Goal: Task Accomplishment & Management: Manage account settings

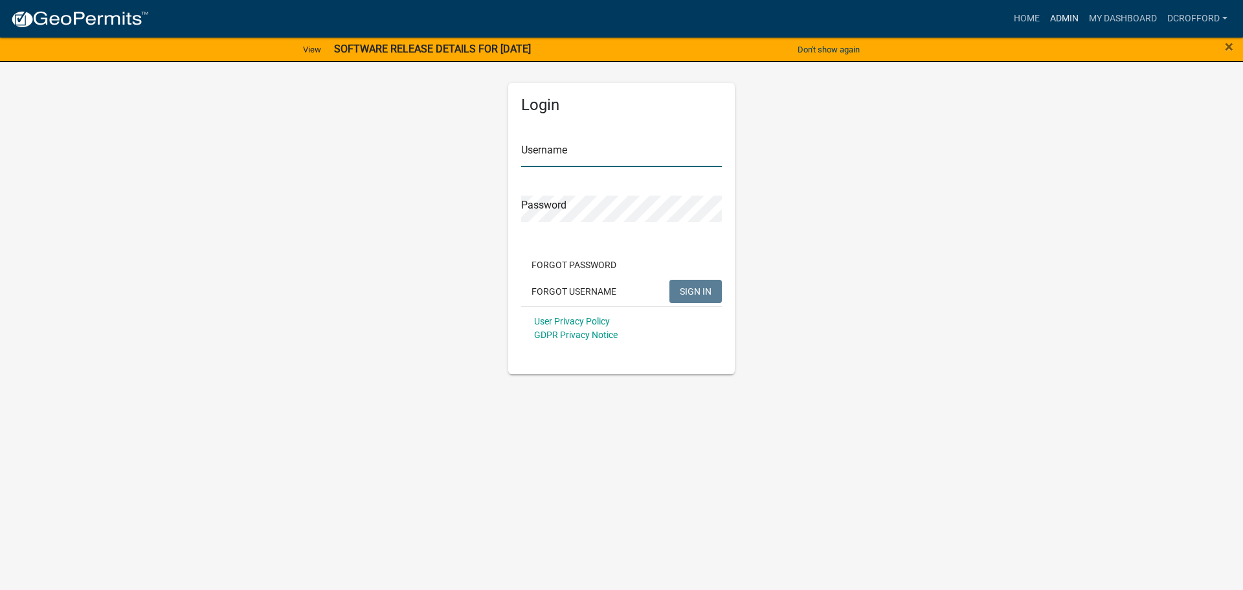
type input "dcrofford"
click at [1056, 21] on link "Admin" at bounding box center [1064, 18] width 39 height 25
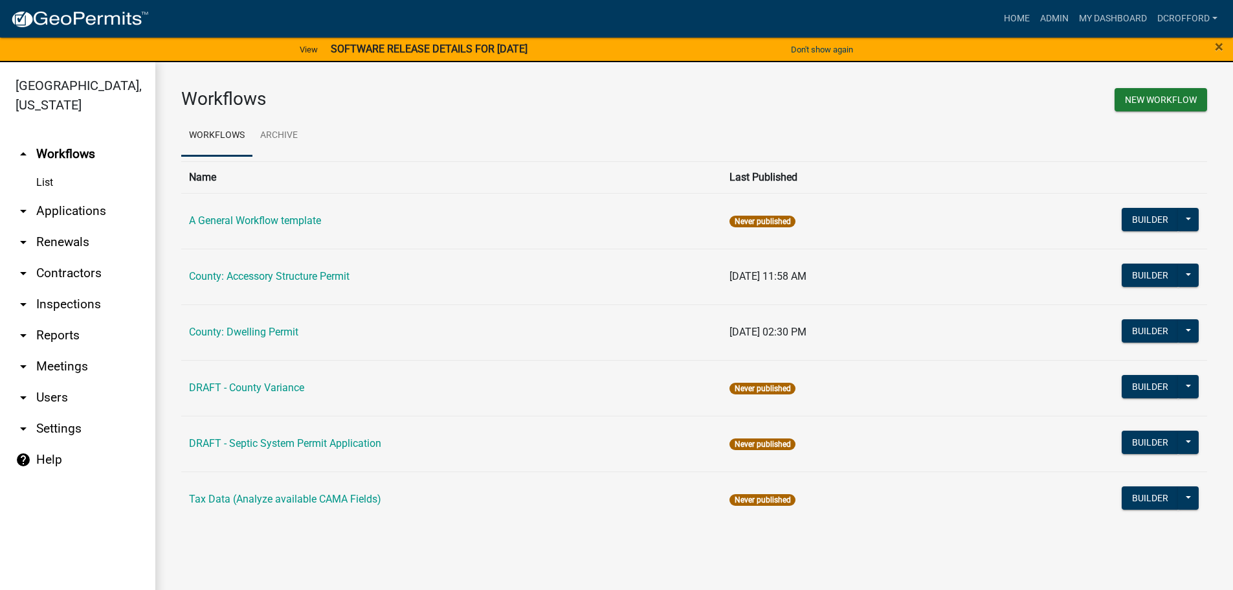
click at [49, 180] on link "List" at bounding box center [77, 183] width 155 height 26
click at [70, 207] on link "arrow_drop_down Applications" at bounding box center [77, 211] width 155 height 31
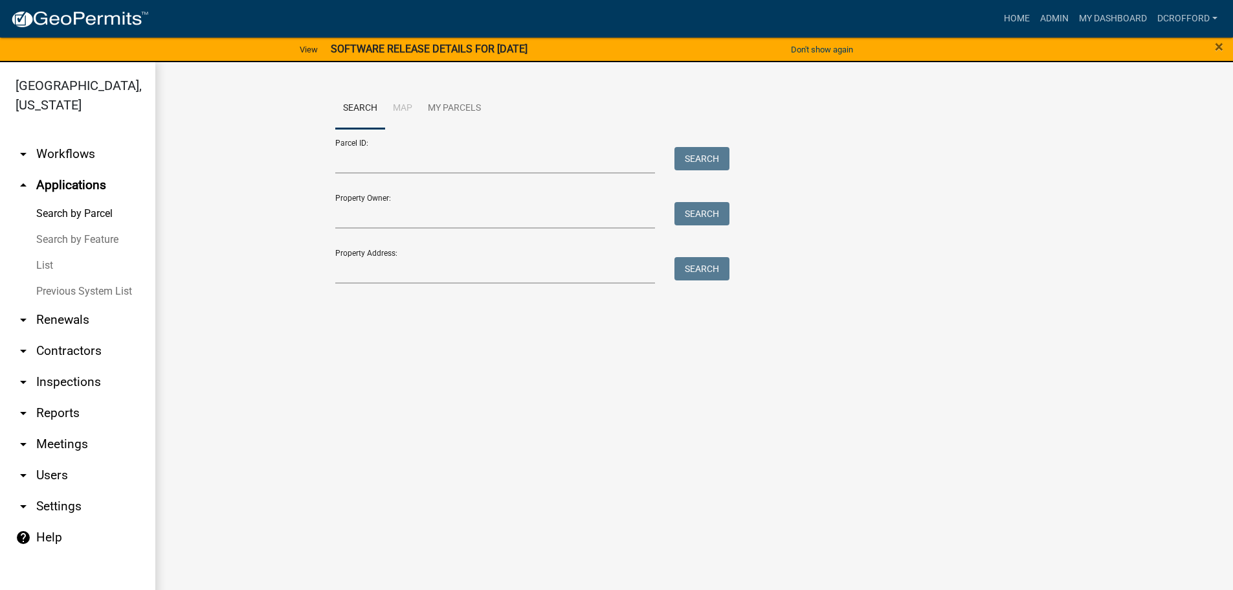
click at [48, 232] on link "Search by Feature" at bounding box center [77, 240] width 155 height 26
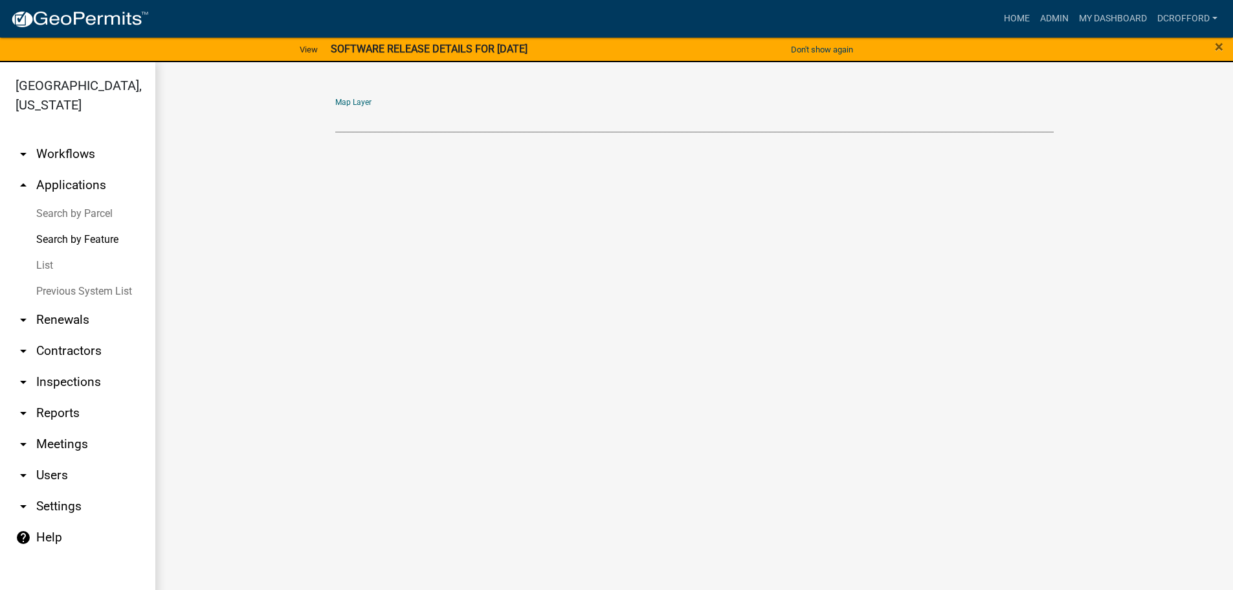
click at [376, 124] on select "Map Layer" at bounding box center [694, 119] width 719 height 27
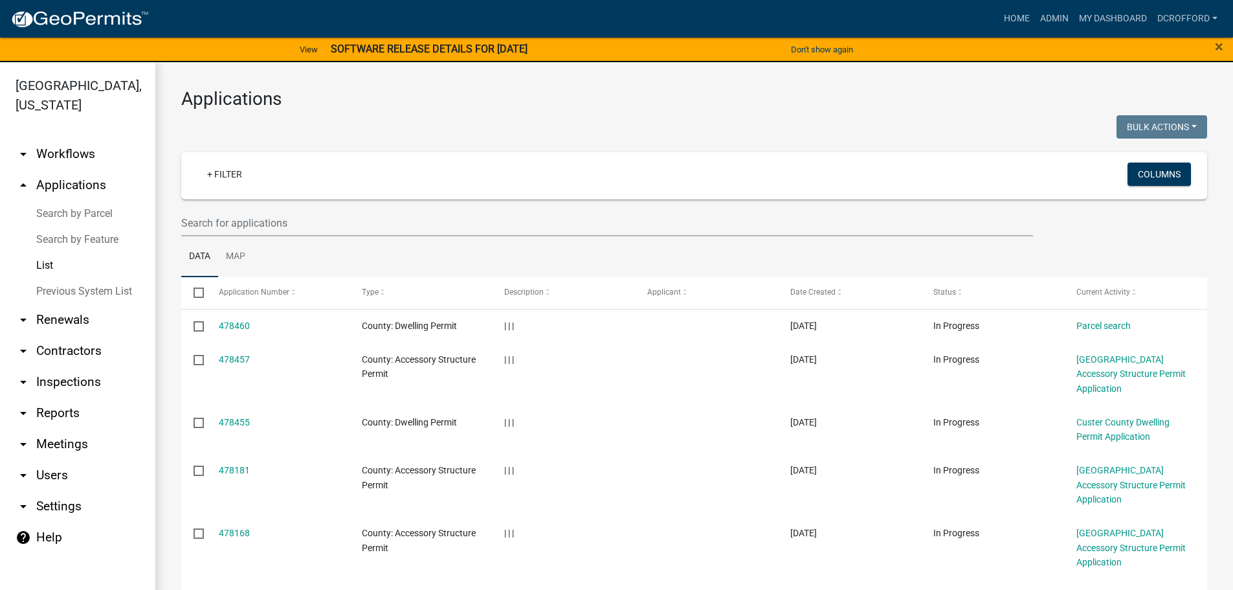
click at [69, 293] on link "Previous System List" at bounding box center [77, 291] width 155 height 26
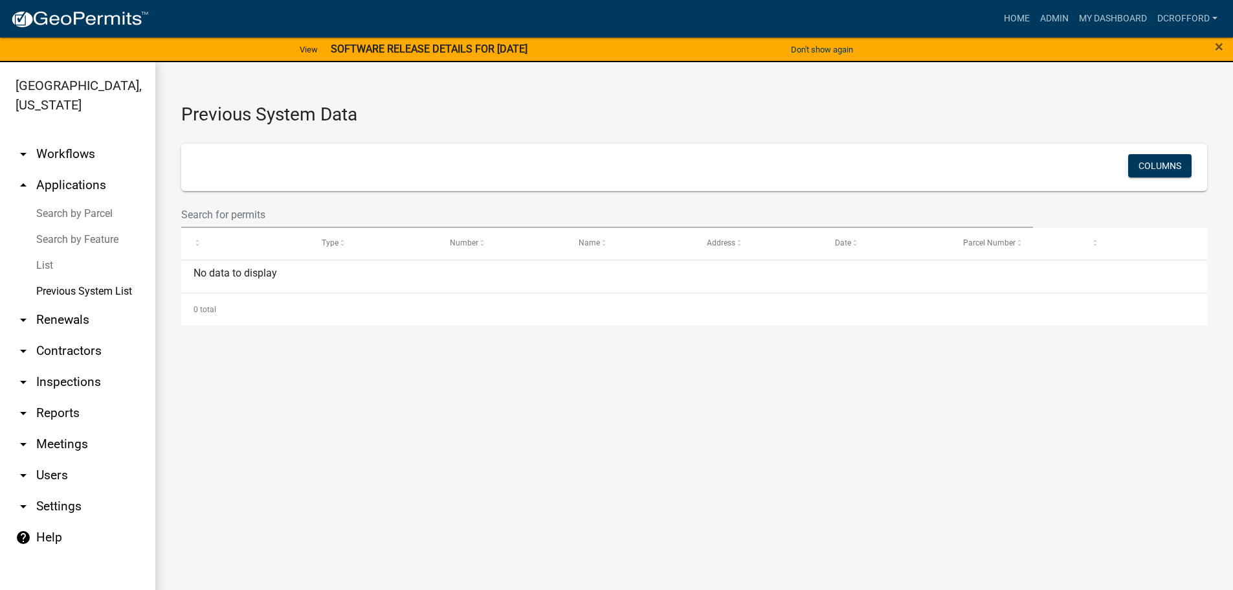
click at [38, 263] on link "List" at bounding box center [77, 265] width 155 height 26
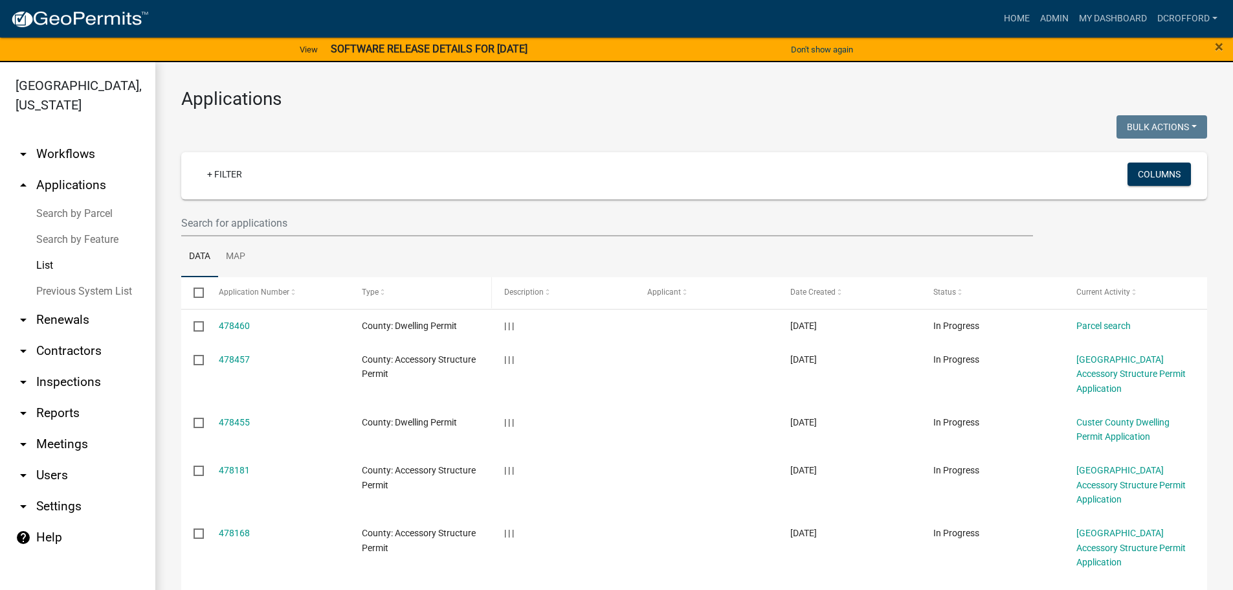
click at [391, 289] on div "Type" at bounding box center [421, 292] width 118 height 13
click at [372, 295] on span "Type" at bounding box center [370, 291] width 17 height 9
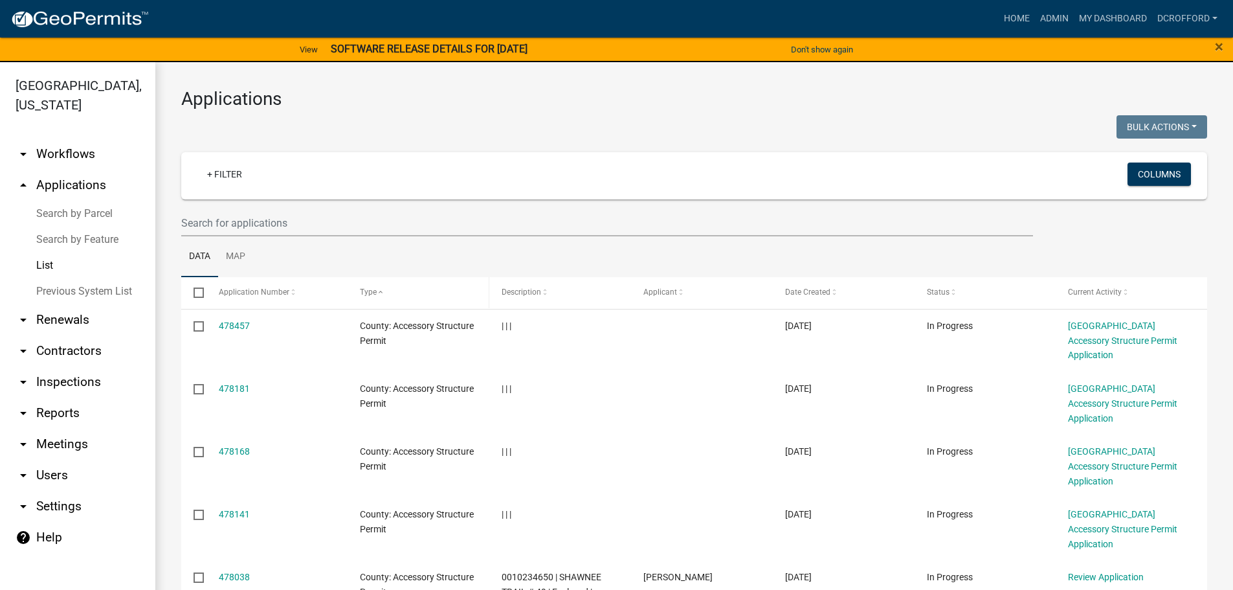
click at [379, 293] on span at bounding box center [381, 292] width 8 height 9
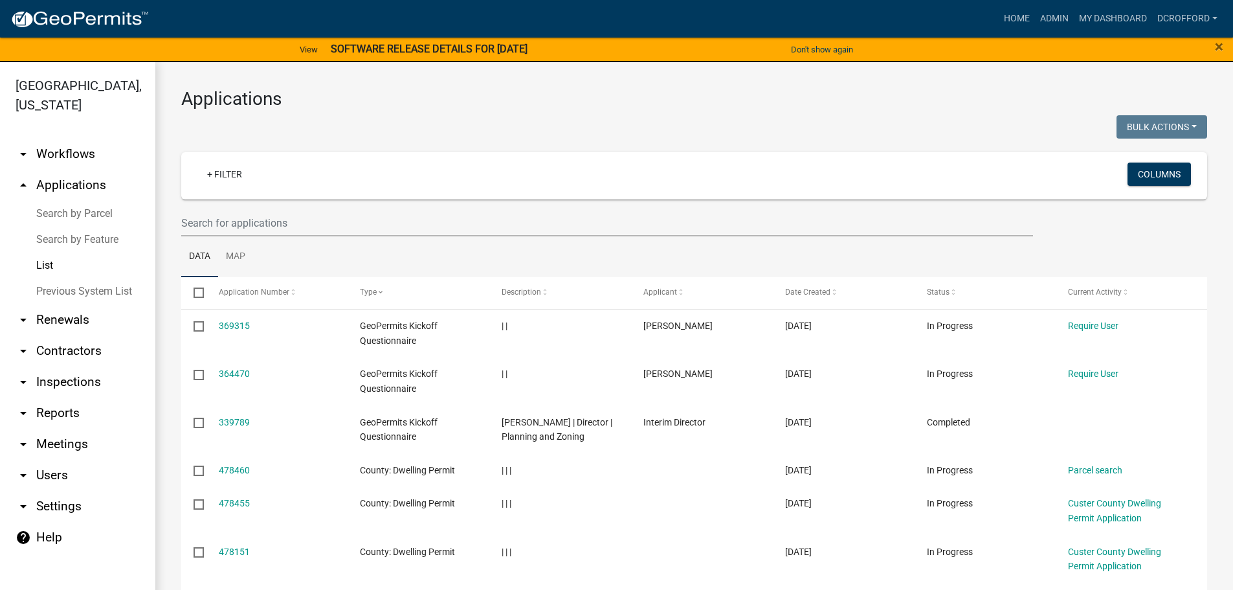
click at [48, 190] on link "arrow_drop_up Applications" at bounding box center [77, 185] width 155 height 31
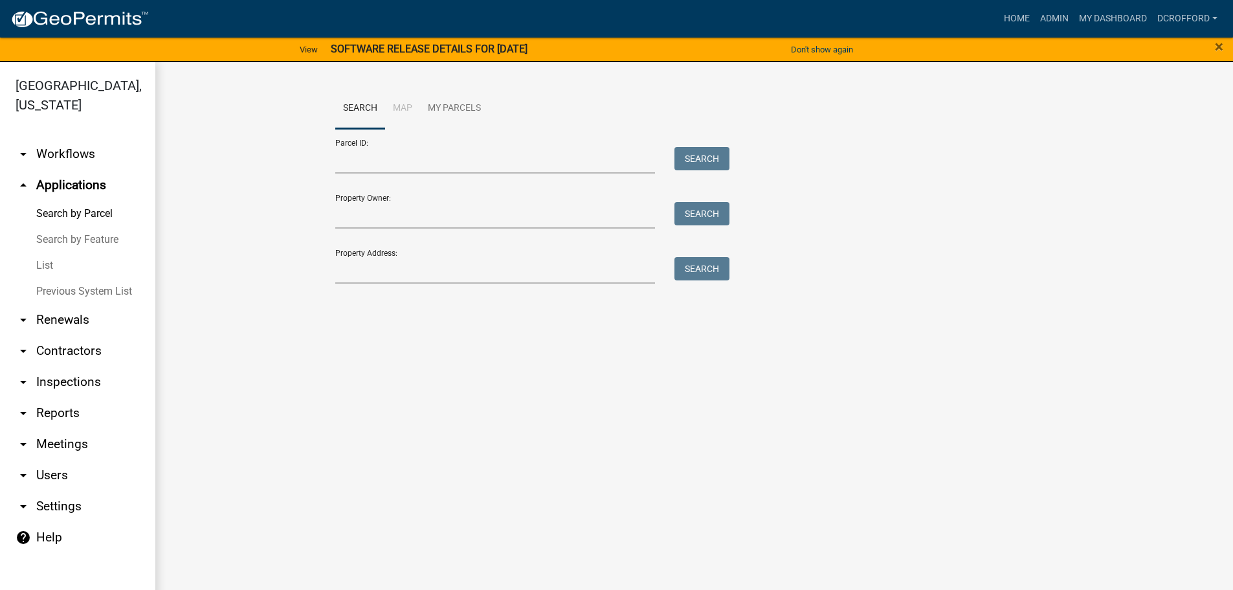
click at [66, 236] on link "Search by Feature" at bounding box center [77, 240] width 155 height 26
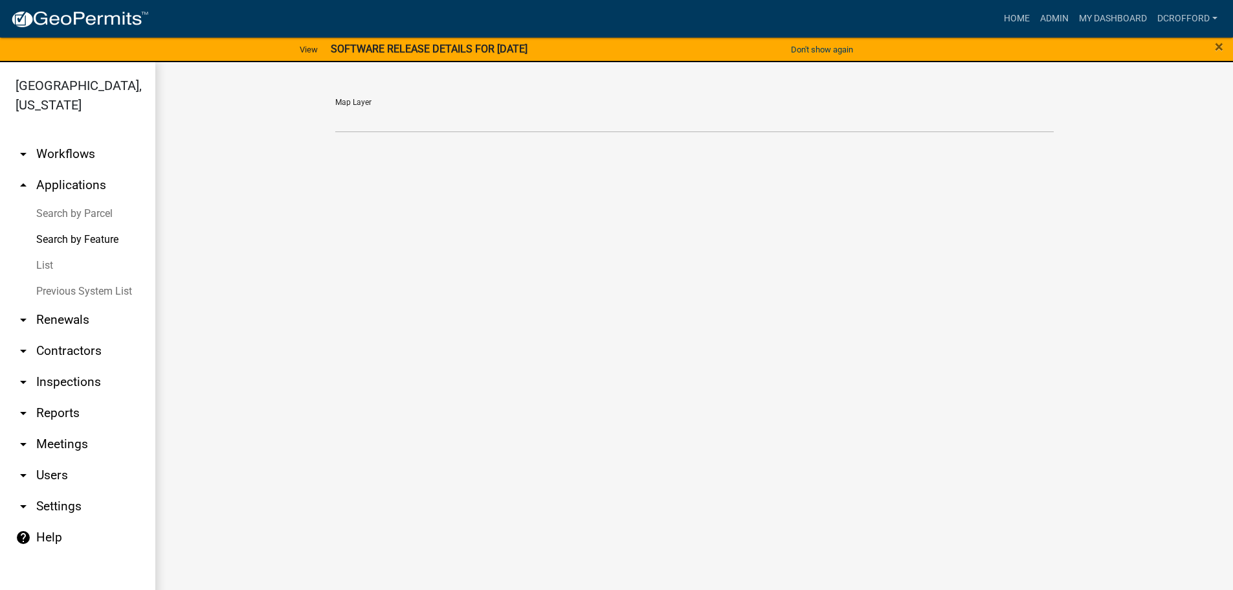
click at [44, 262] on link "List" at bounding box center [77, 265] width 155 height 26
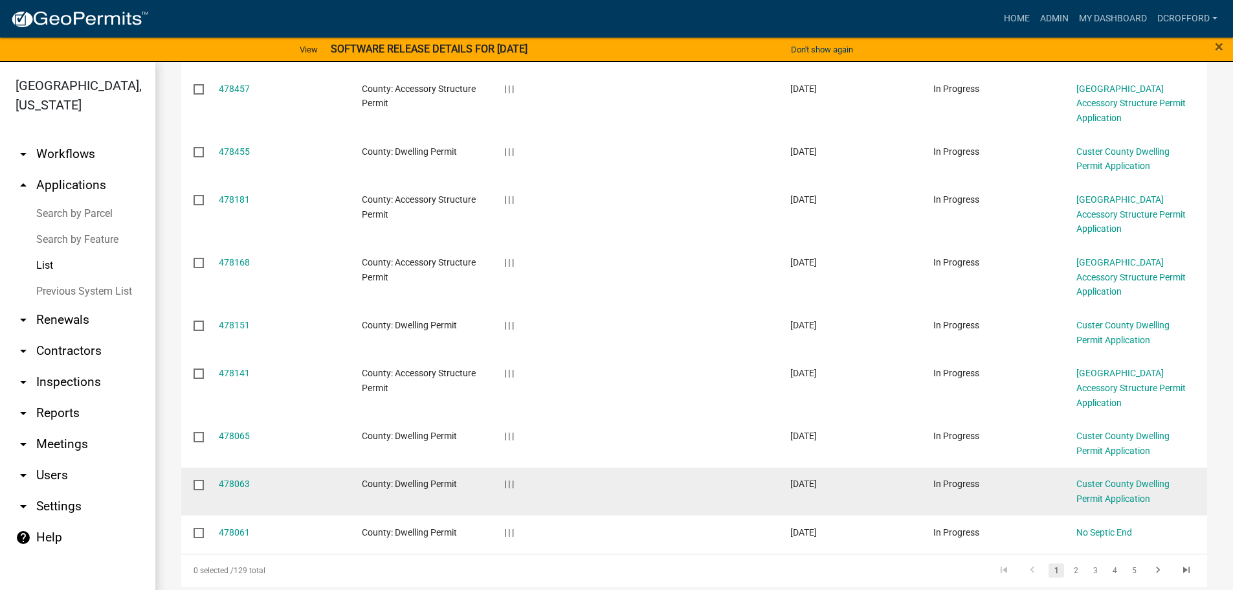
scroll to position [274, 0]
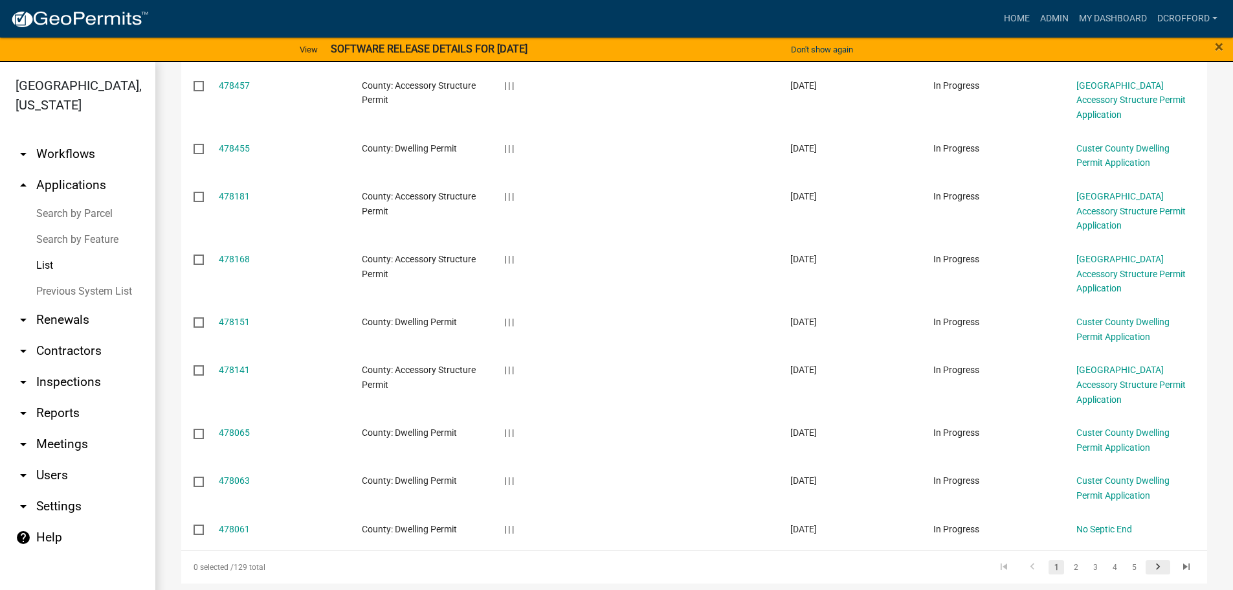
click at [1151, 561] on icon "go to next page" at bounding box center [1158, 569] width 17 height 16
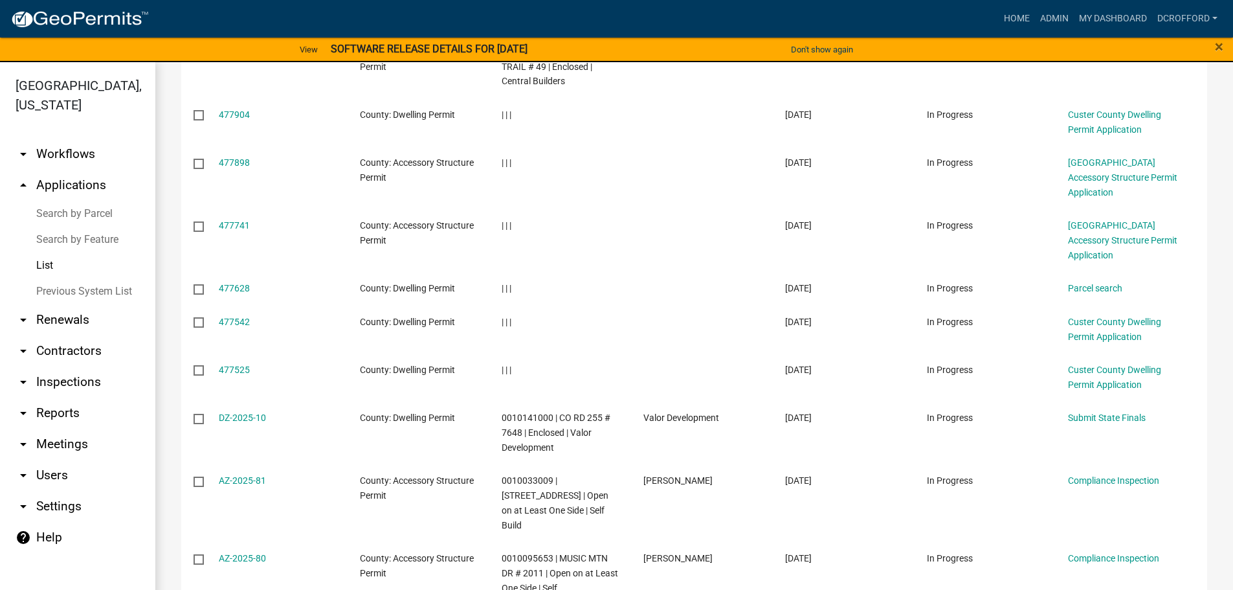
click at [1150, 551] on div "Compliance Inspection" at bounding box center [1126, 558] width 117 height 15
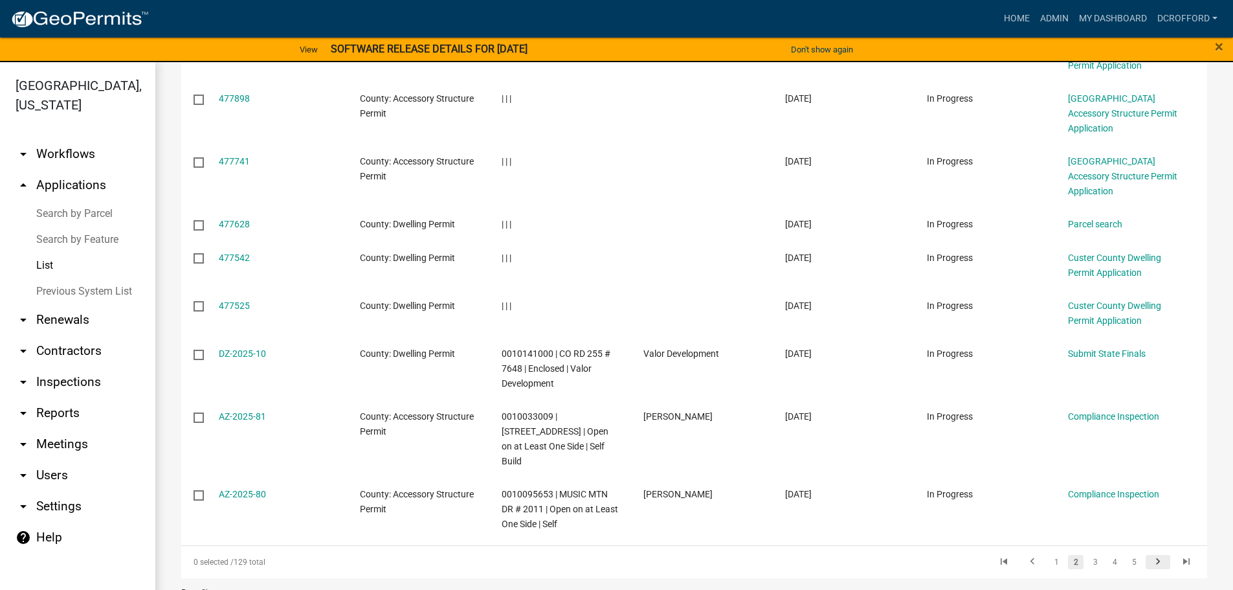
scroll to position [348, 0]
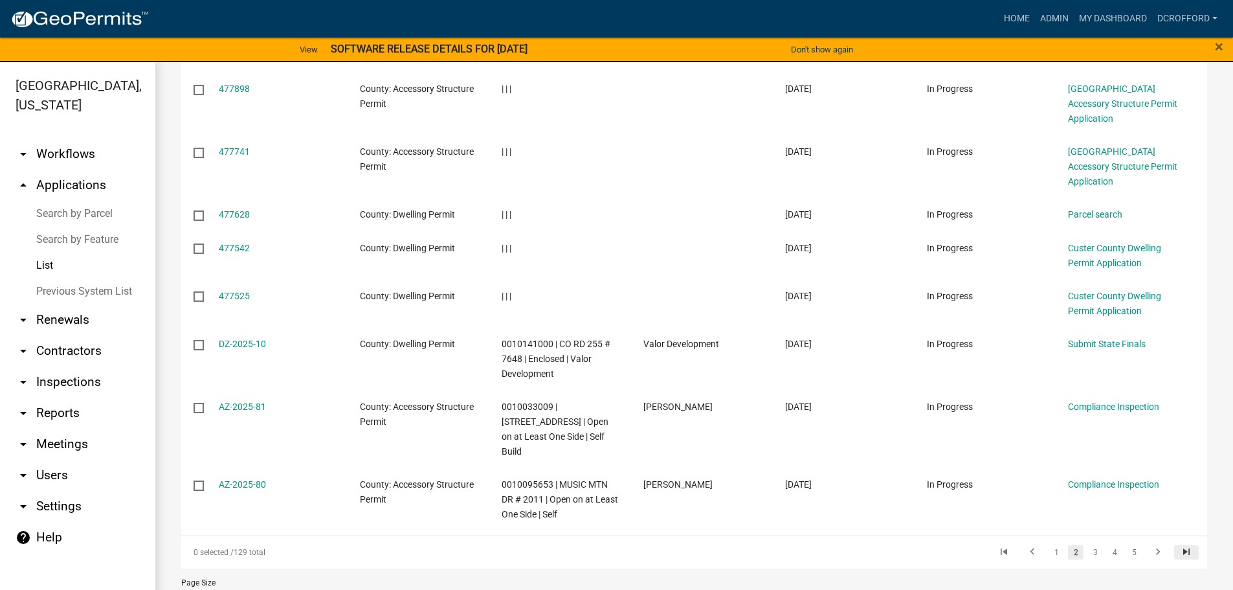
click at [1178, 546] on icon "go to last page" at bounding box center [1186, 554] width 17 height 16
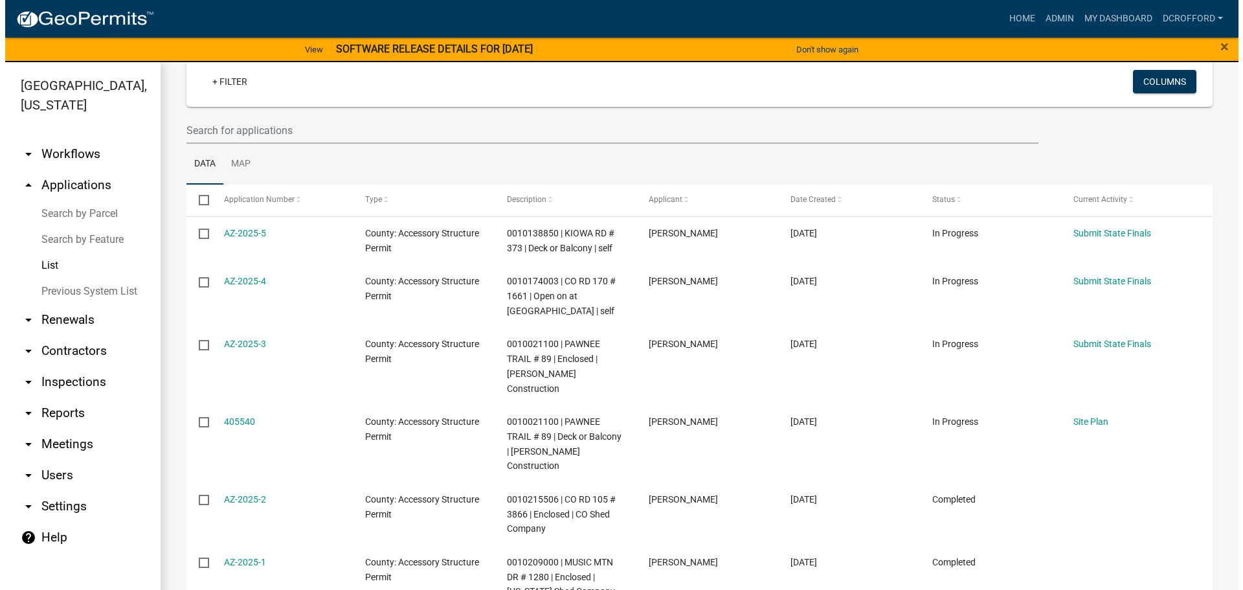
scroll to position [70, 0]
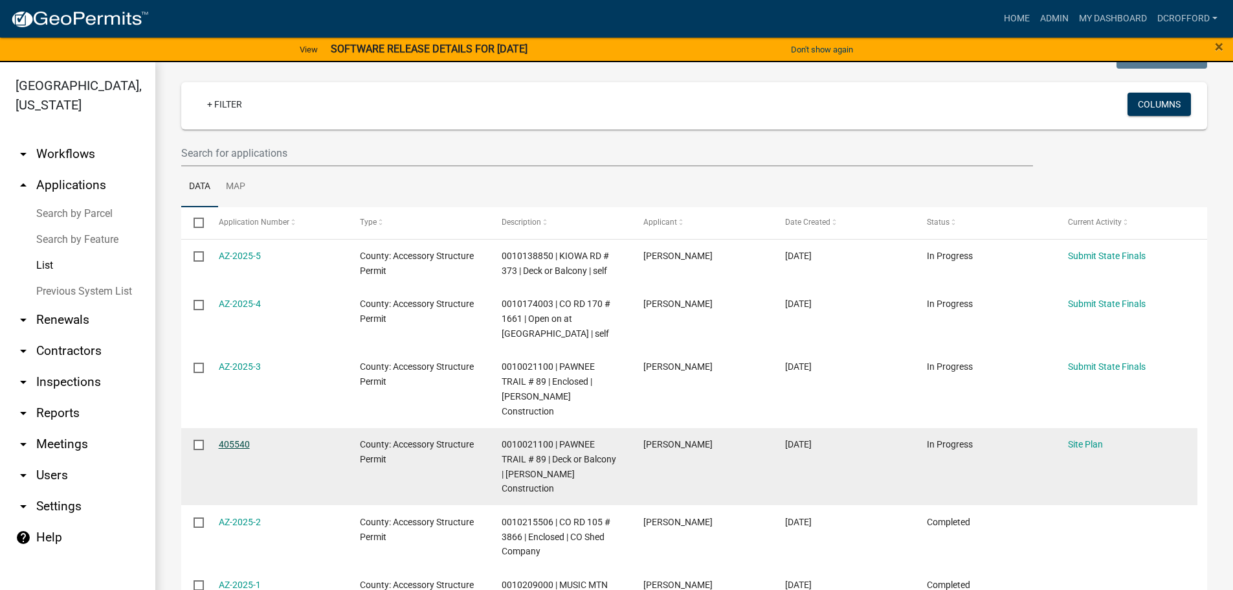
click at [239, 439] on link "405540" at bounding box center [234, 444] width 31 height 10
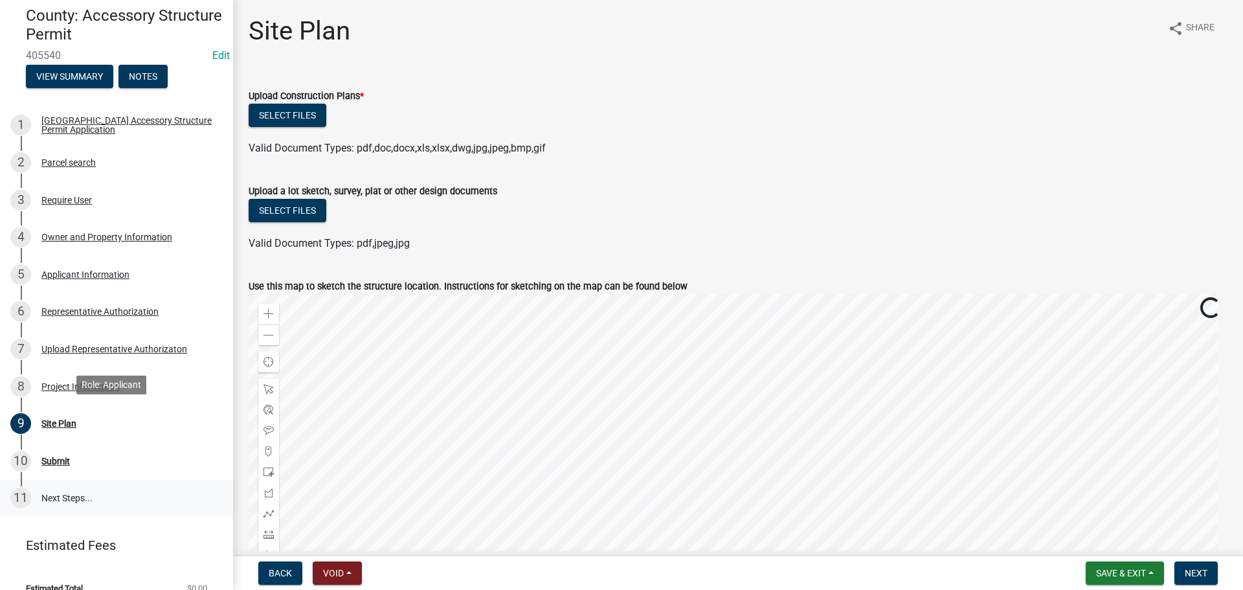
scroll to position [129, 0]
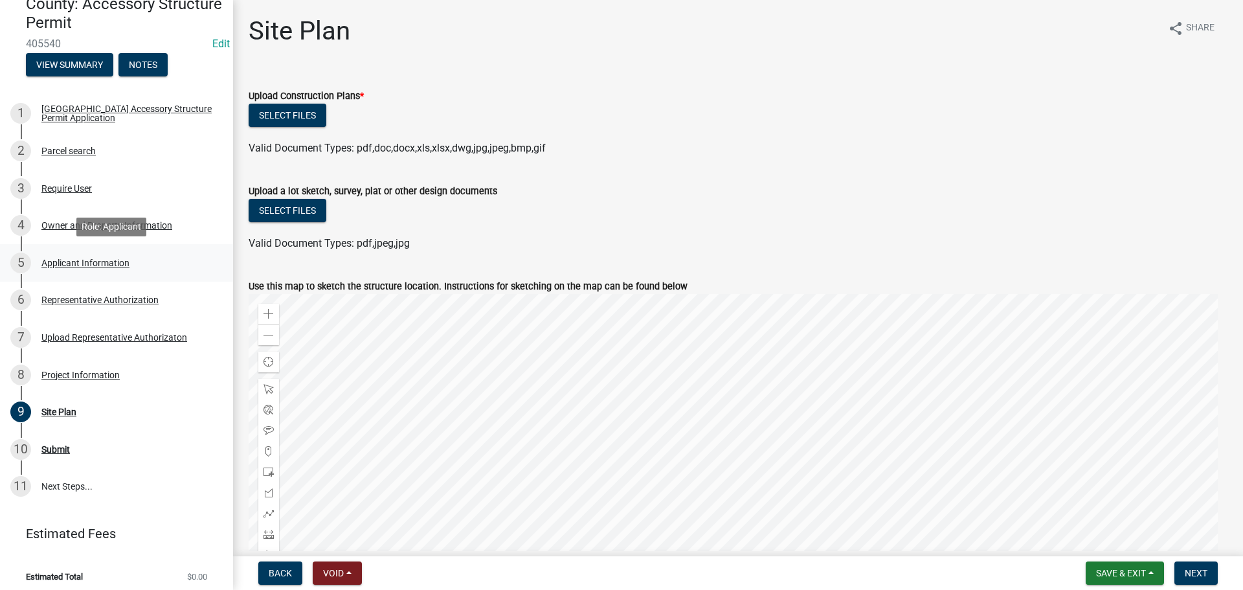
click at [87, 262] on div "Applicant Information" at bounding box center [85, 262] width 88 height 9
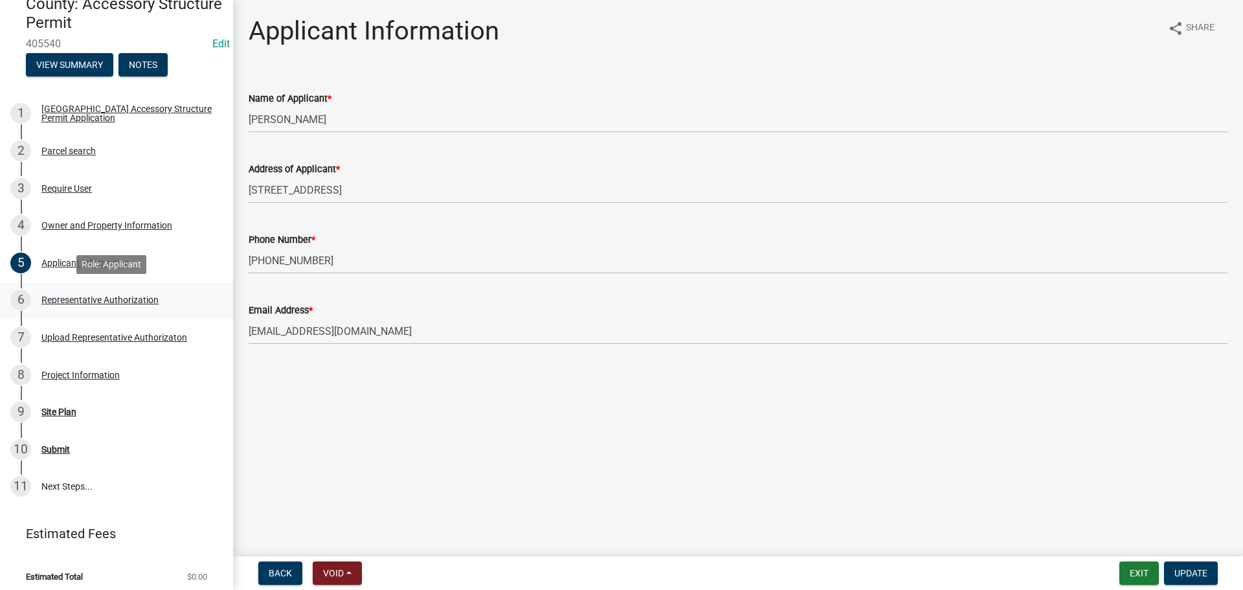
click at [62, 291] on div "6 Representative Authorization" at bounding box center [111, 299] width 202 height 21
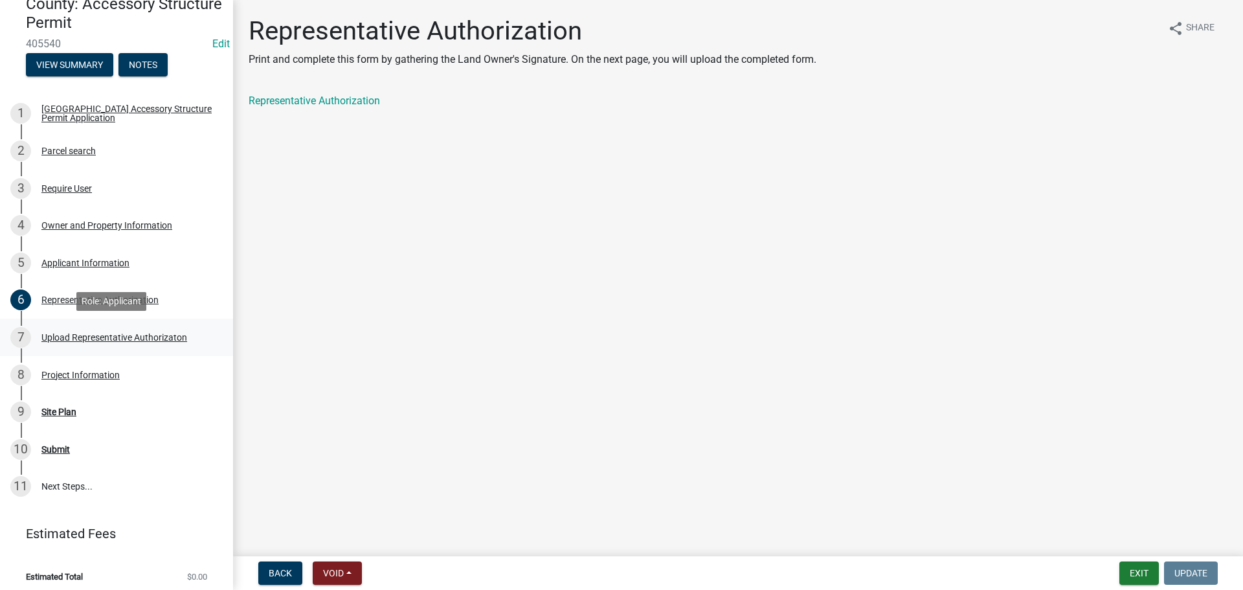
click at [64, 338] on div "Upload Representative Authorizaton" at bounding box center [114, 337] width 146 height 9
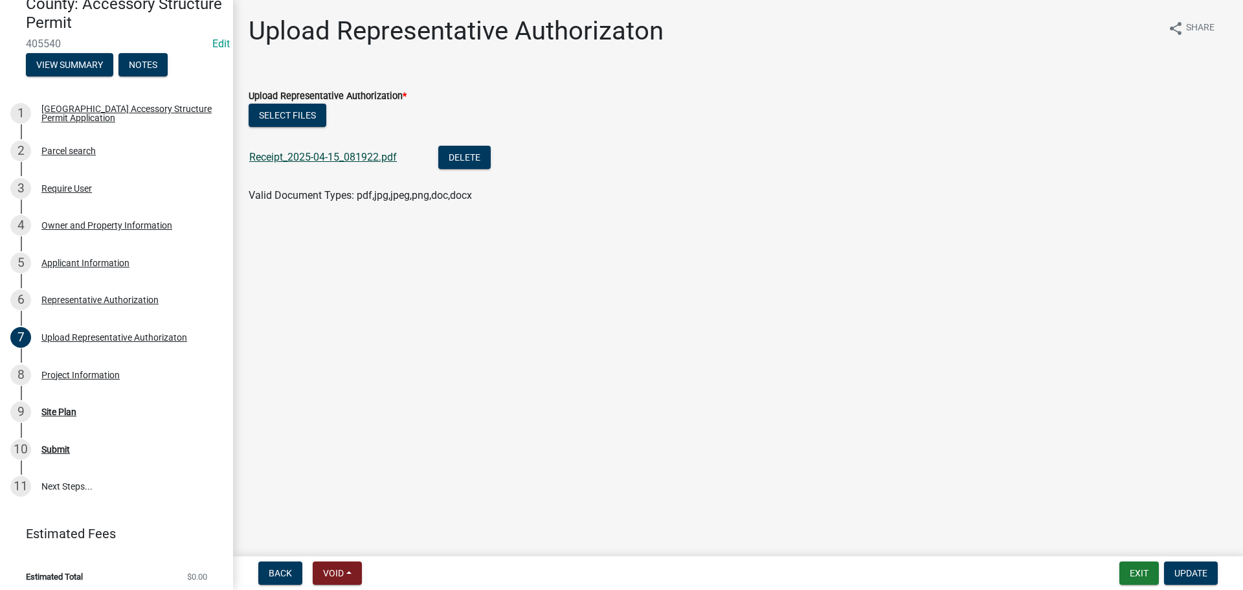
click at [308, 159] on link "Receipt_2025-04-15_081922.pdf" at bounding box center [323, 157] width 148 height 12
drag, startPoint x: 50, startPoint y: 381, endPoint x: 51, endPoint y: 398, distance: 17.5
click at [50, 387] on link "8 Project Information" at bounding box center [116, 375] width 233 height 38
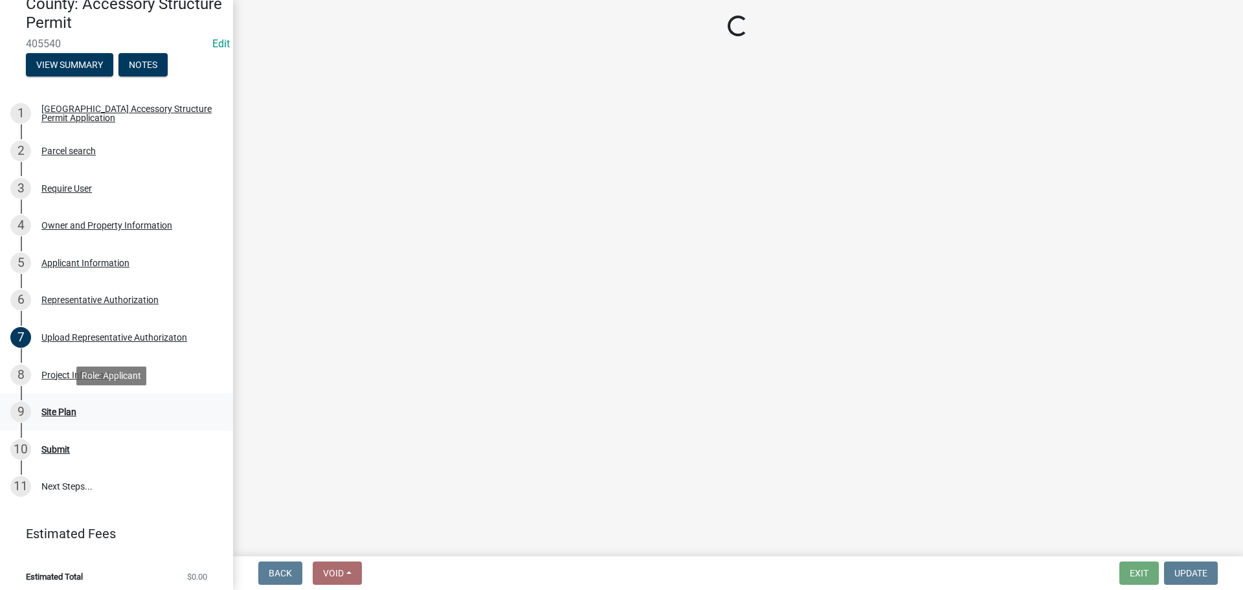
select select "CO"
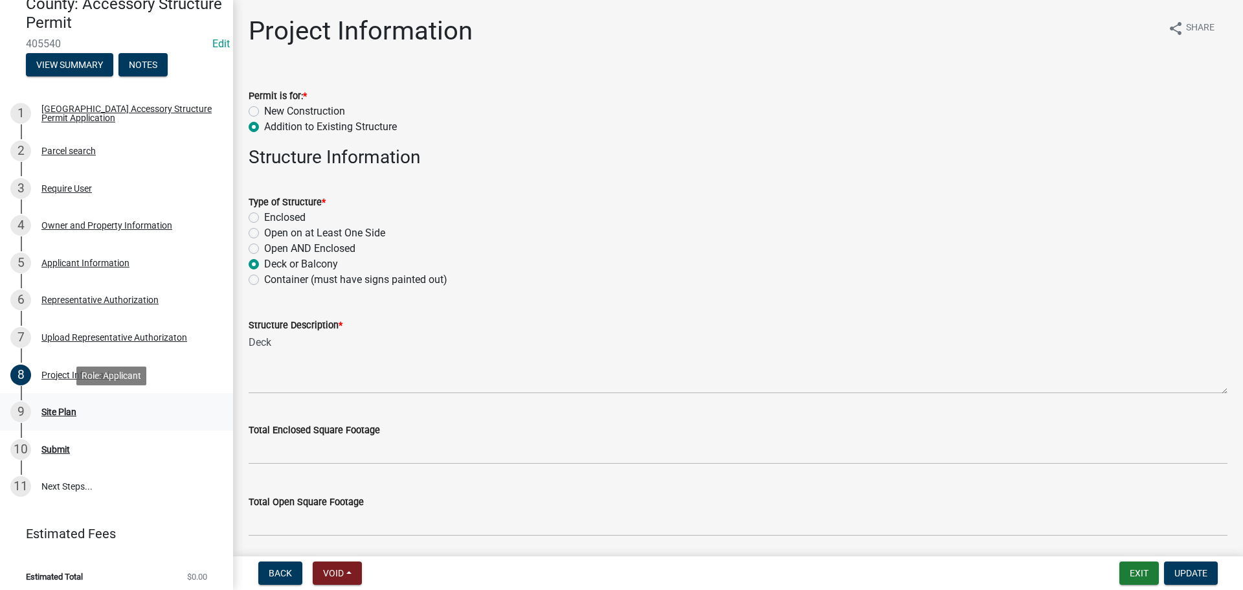
click at [51, 410] on div "Site Plan" at bounding box center [58, 411] width 35 height 9
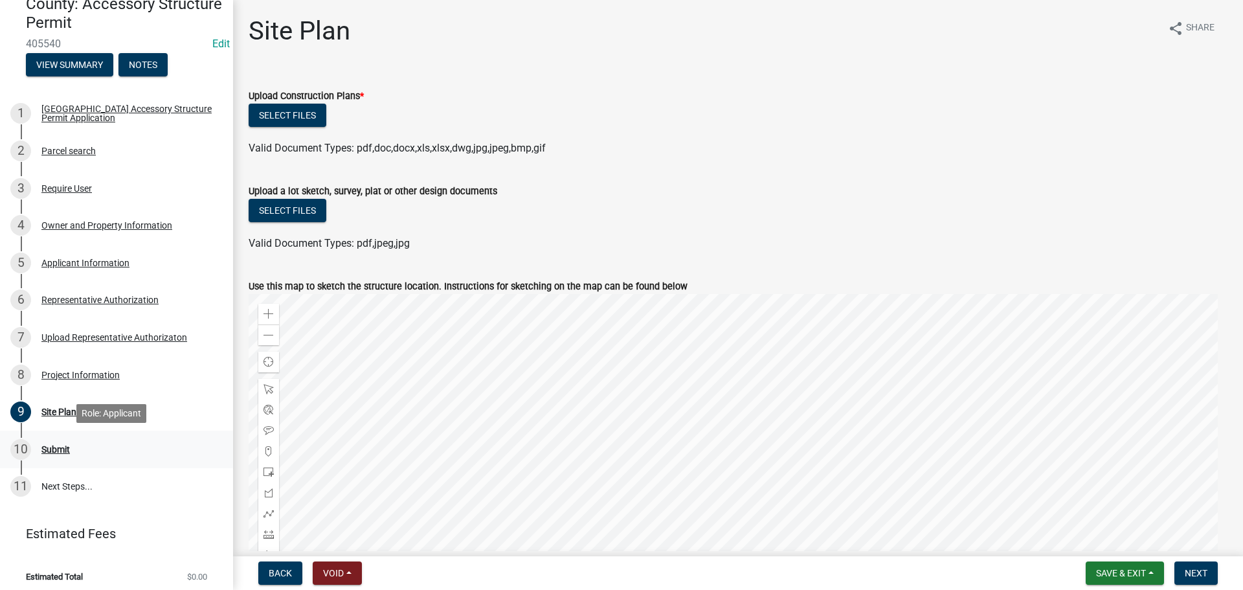
click at [53, 442] on div "10 Submit" at bounding box center [111, 449] width 202 height 21
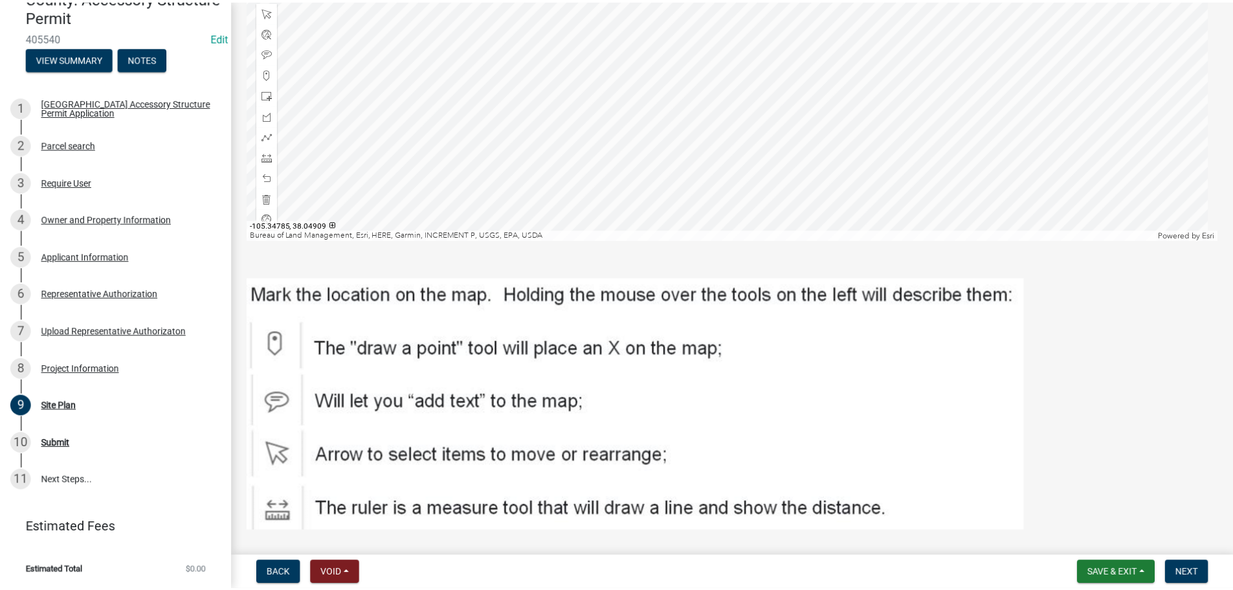
scroll to position [418, 0]
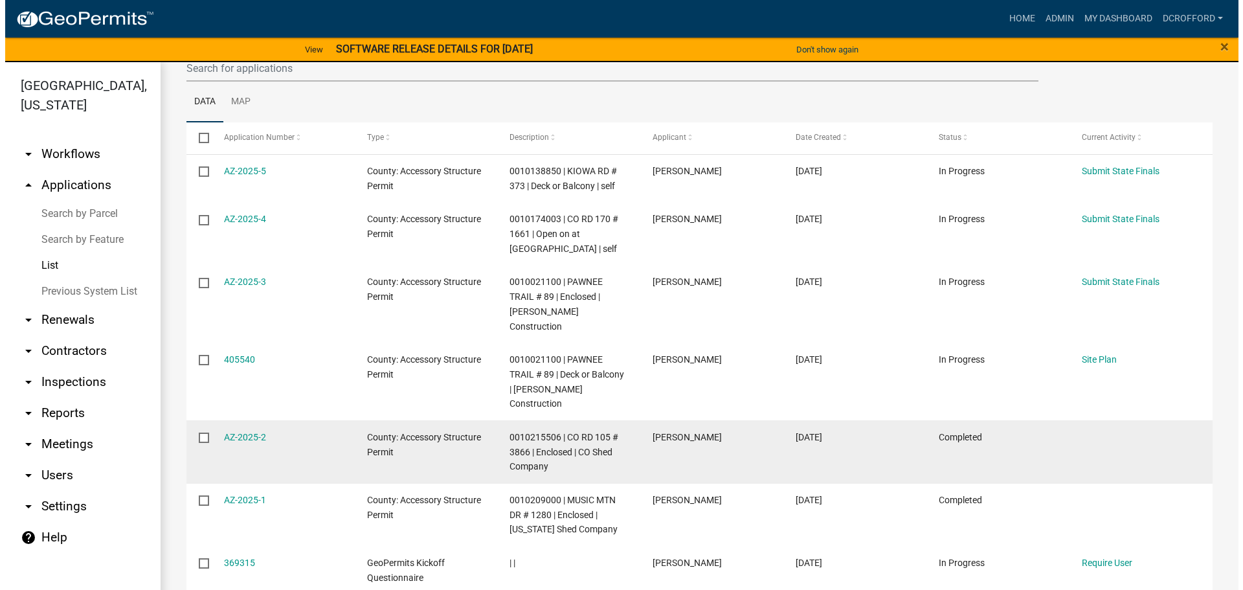
scroll to position [135, 0]
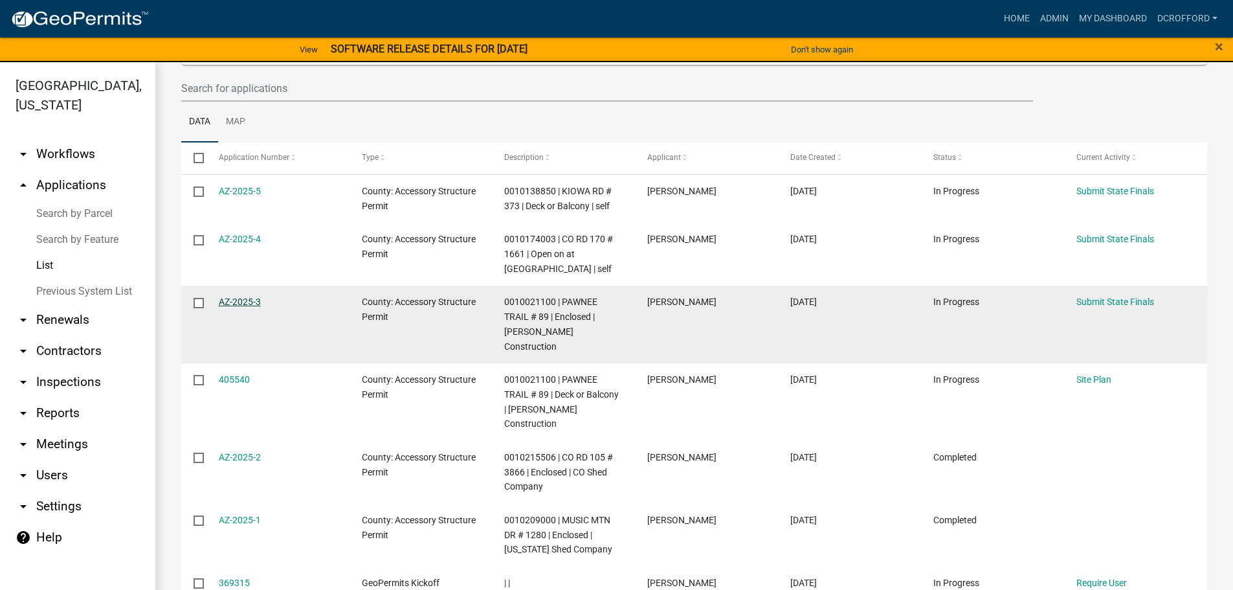
click at [224, 297] on link "AZ-2025-3" at bounding box center [240, 302] width 42 height 10
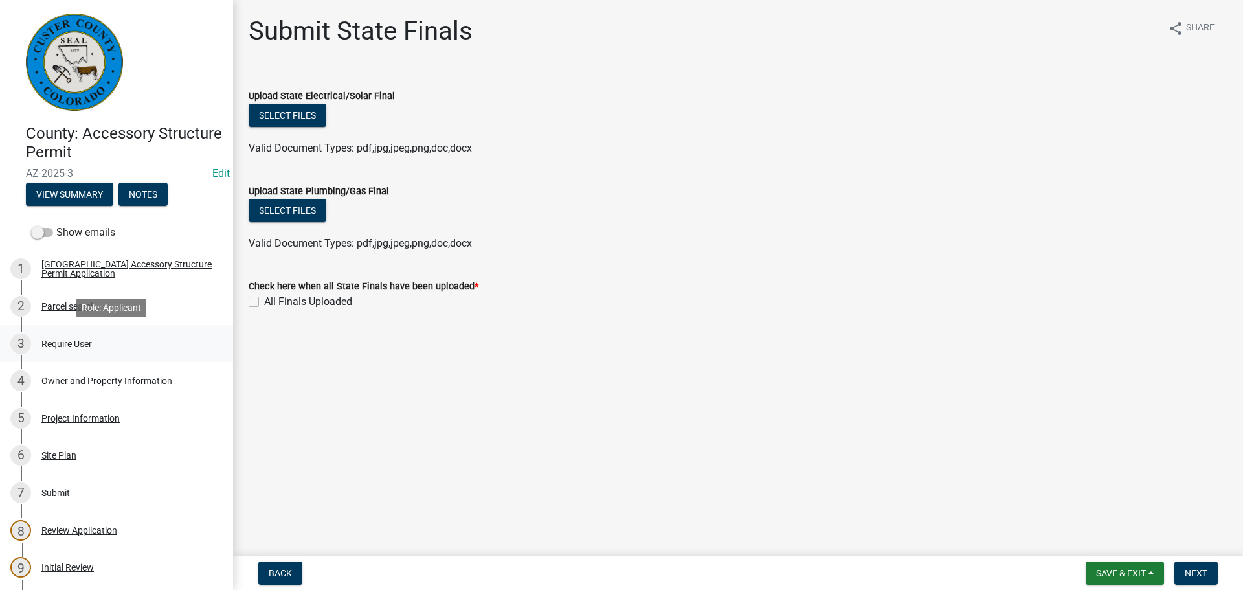
click at [69, 348] on div "3 Require User" at bounding box center [111, 343] width 202 height 21
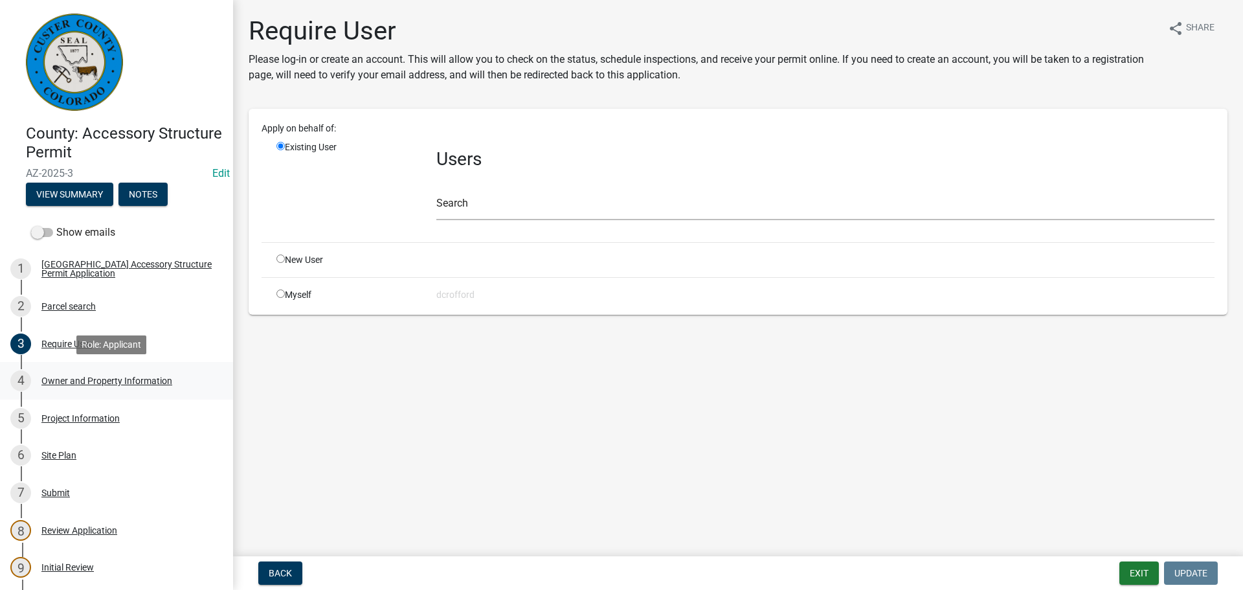
click at [69, 387] on div "4 Owner and Property Information" at bounding box center [111, 380] width 202 height 21
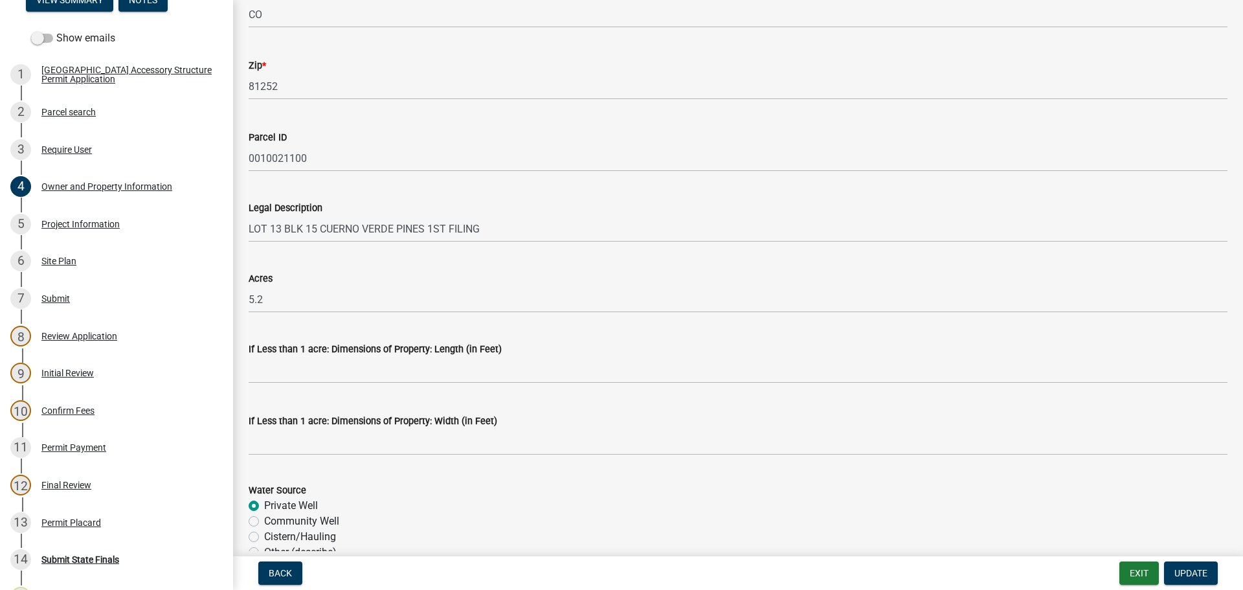
scroll to position [1027, 0]
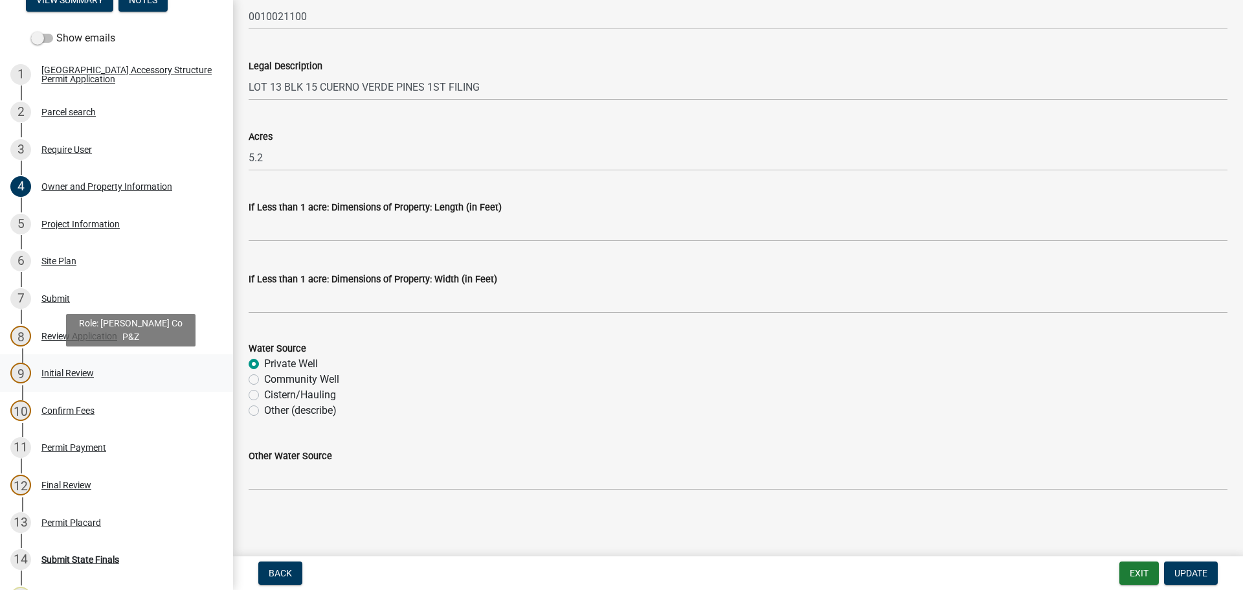
click at [71, 373] on div "Initial Review" at bounding box center [67, 372] width 52 height 9
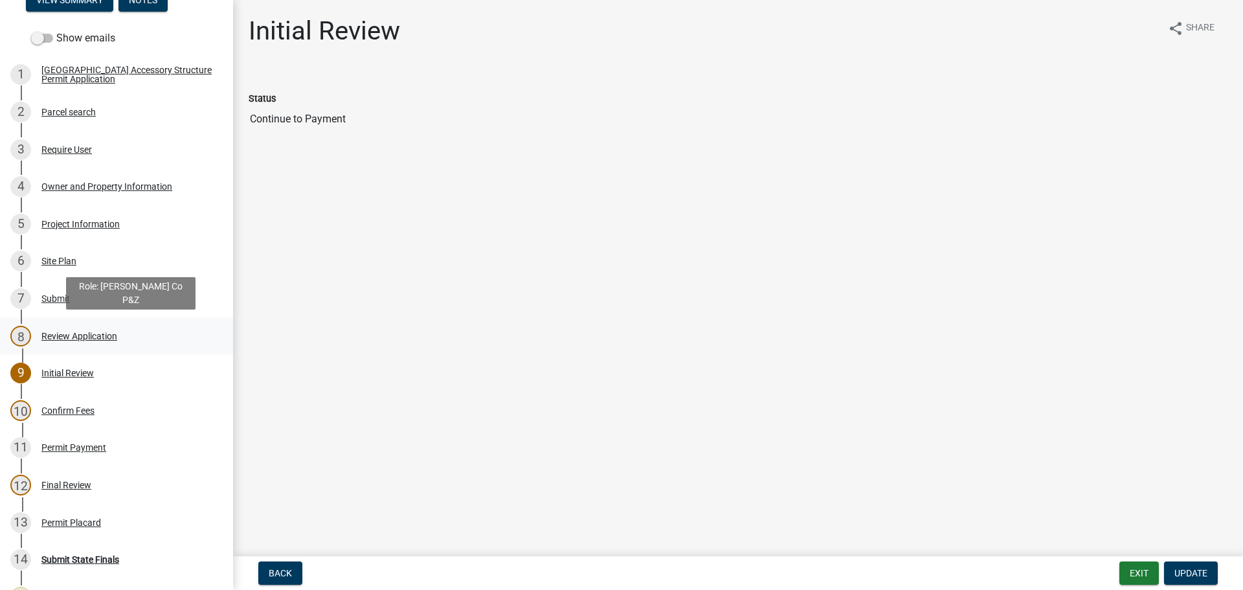
click at [52, 339] on div "Review Application" at bounding box center [79, 335] width 76 height 9
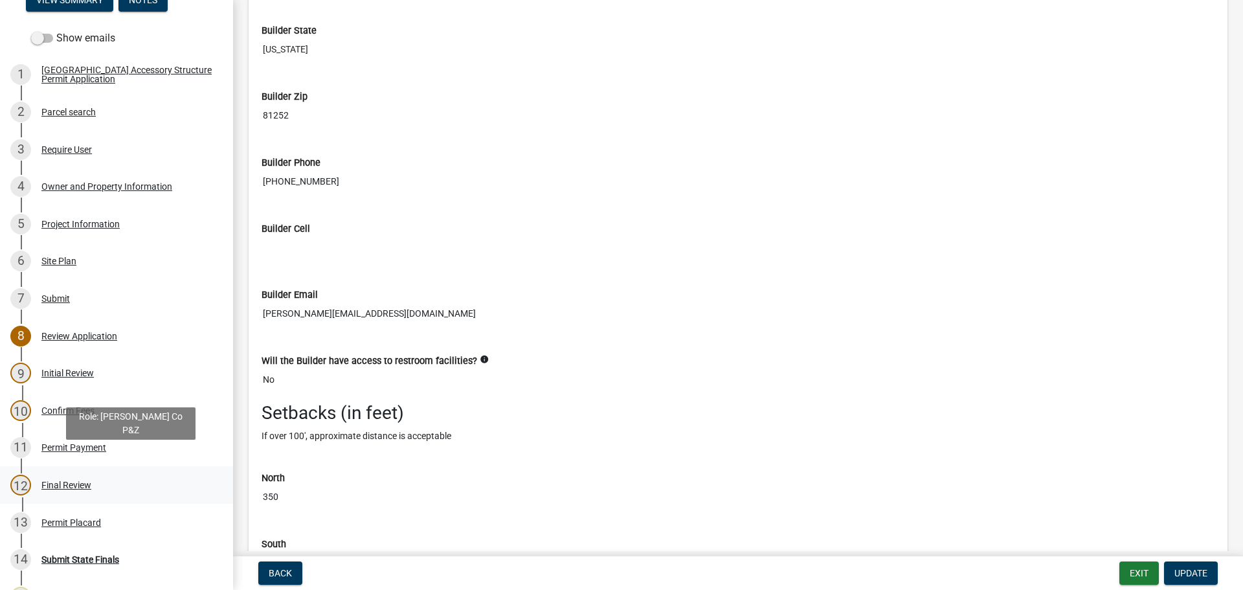
scroll to position [436, 0]
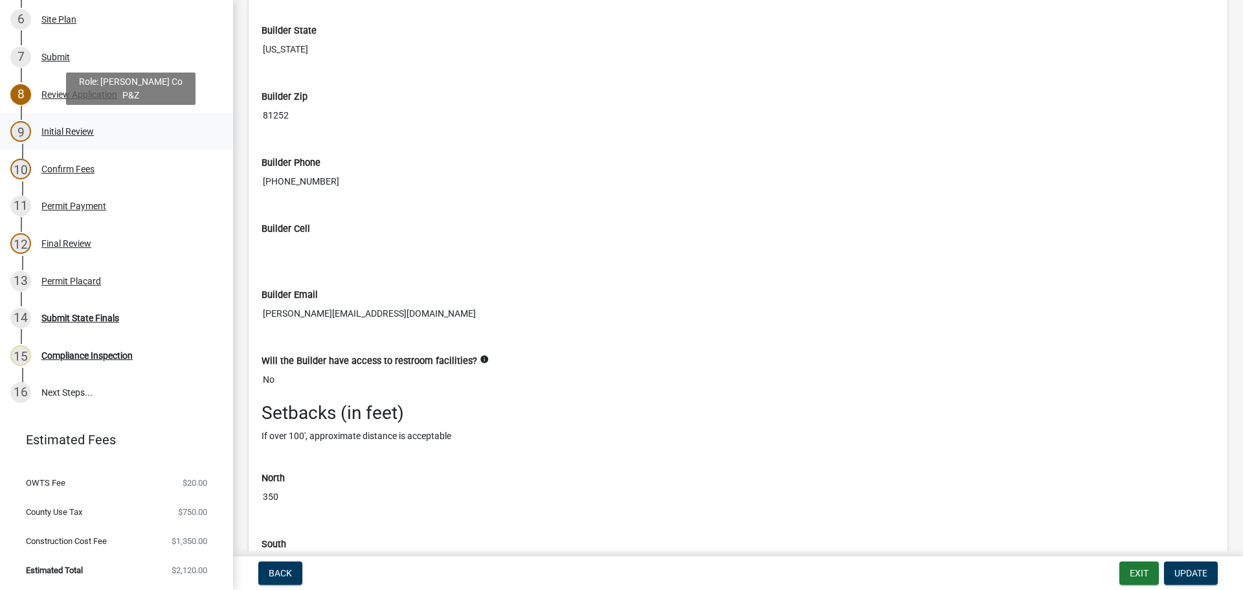
click at [60, 136] on div "Initial Review" at bounding box center [67, 131] width 52 height 9
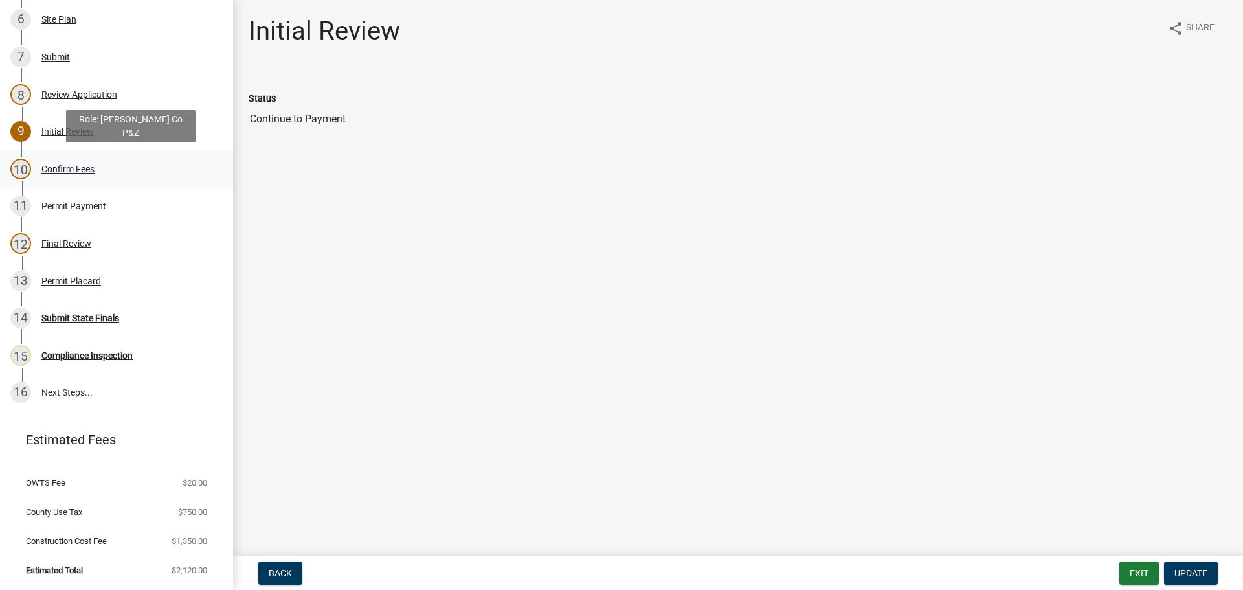
click at [87, 164] on div "Confirm Fees" at bounding box center [67, 168] width 53 height 9
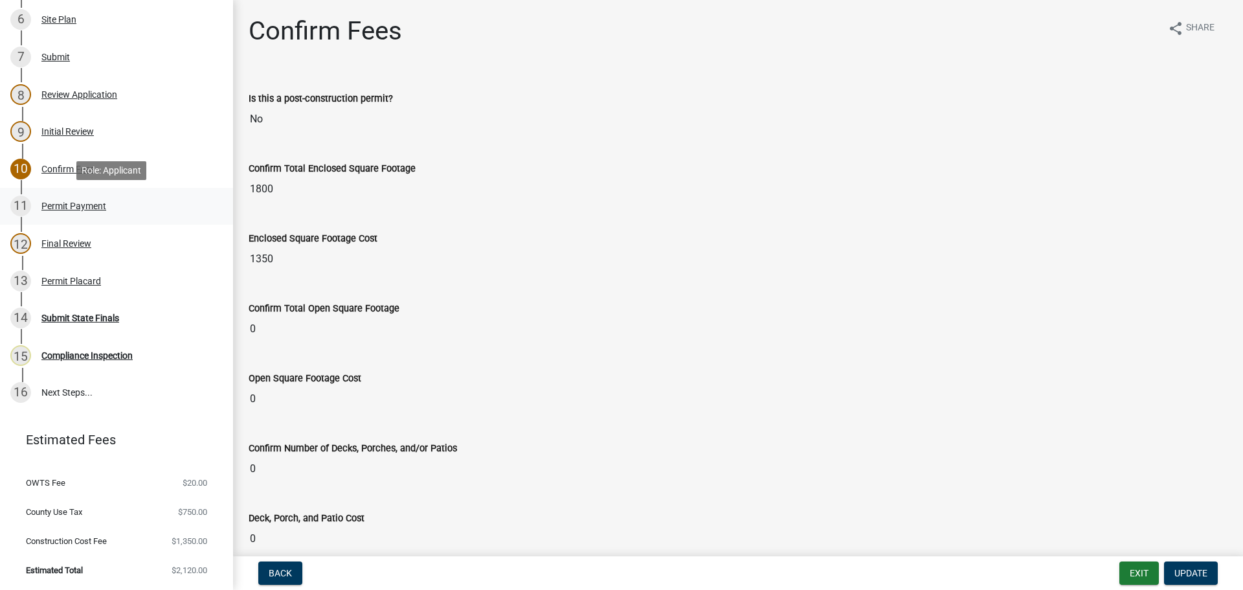
click at [83, 204] on div "Permit Payment" at bounding box center [73, 205] width 65 height 9
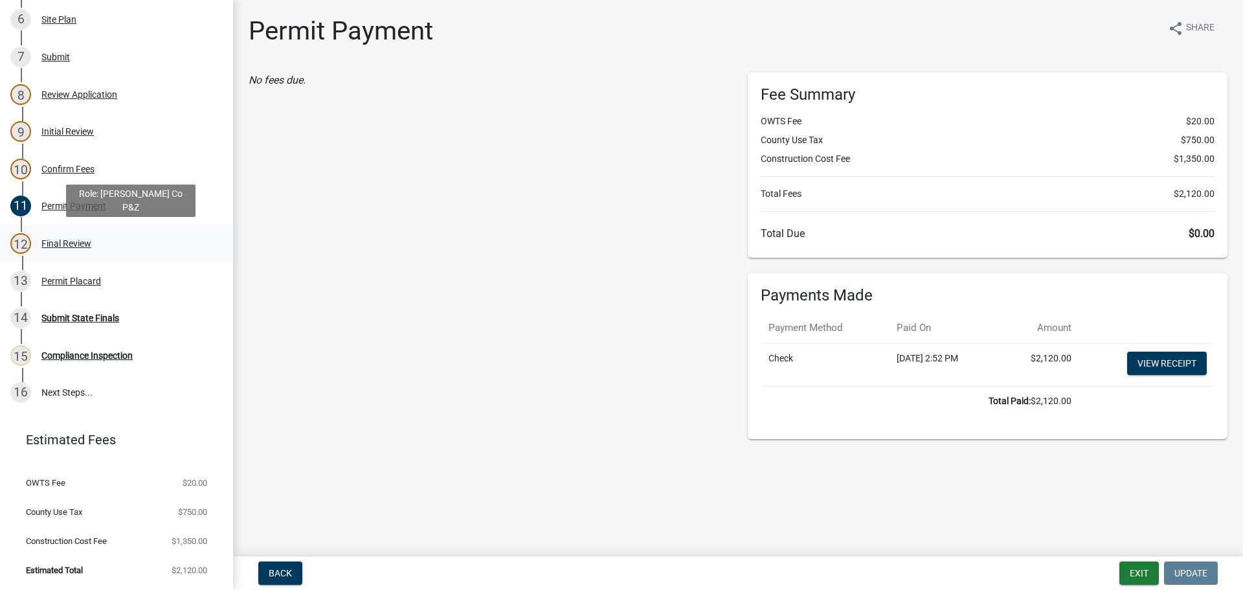
click at [83, 247] on div "Final Review" at bounding box center [66, 243] width 50 height 9
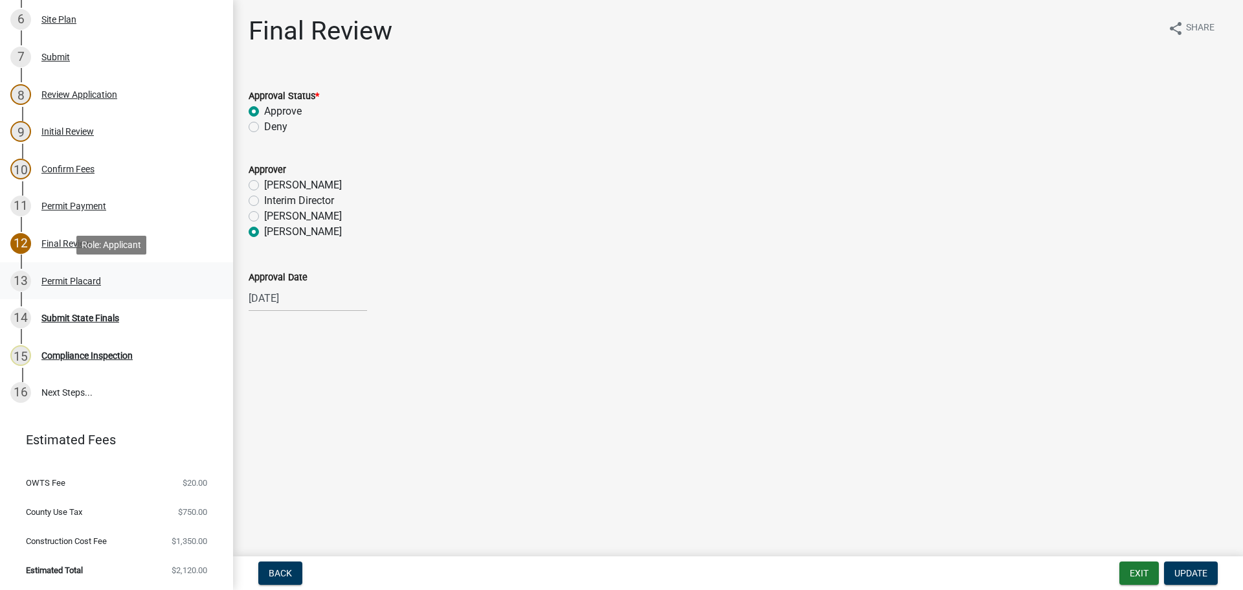
click at [61, 284] on div "Permit Placard" at bounding box center [71, 280] width 60 height 9
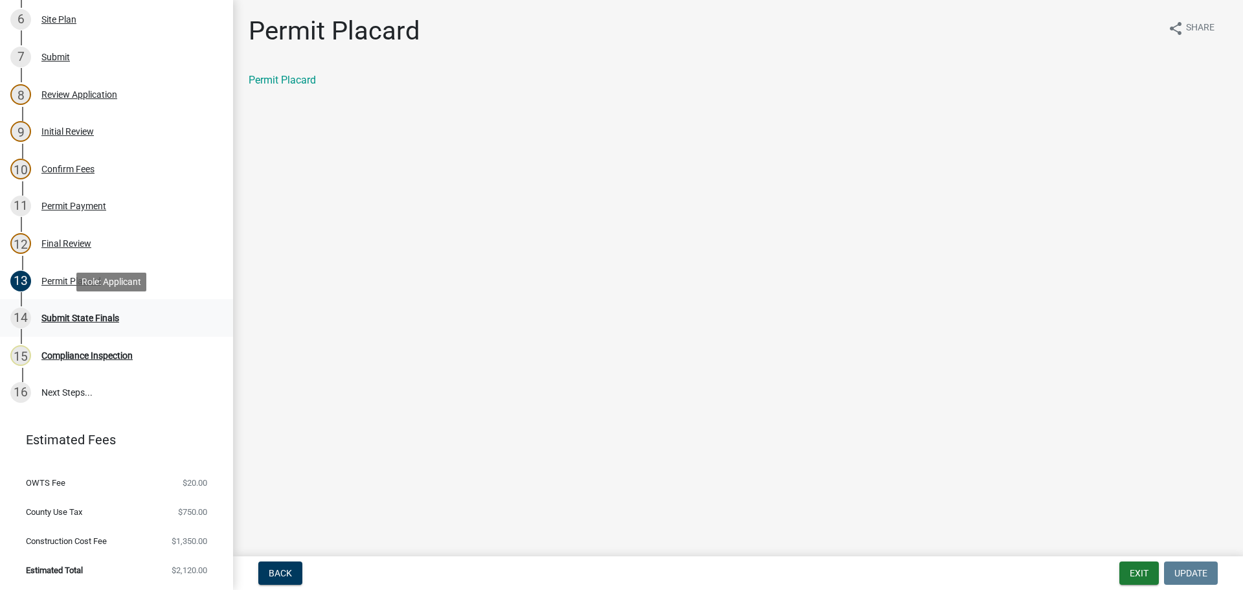
click at [64, 319] on div "Submit State Finals" at bounding box center [80, 317] width 78 height 9
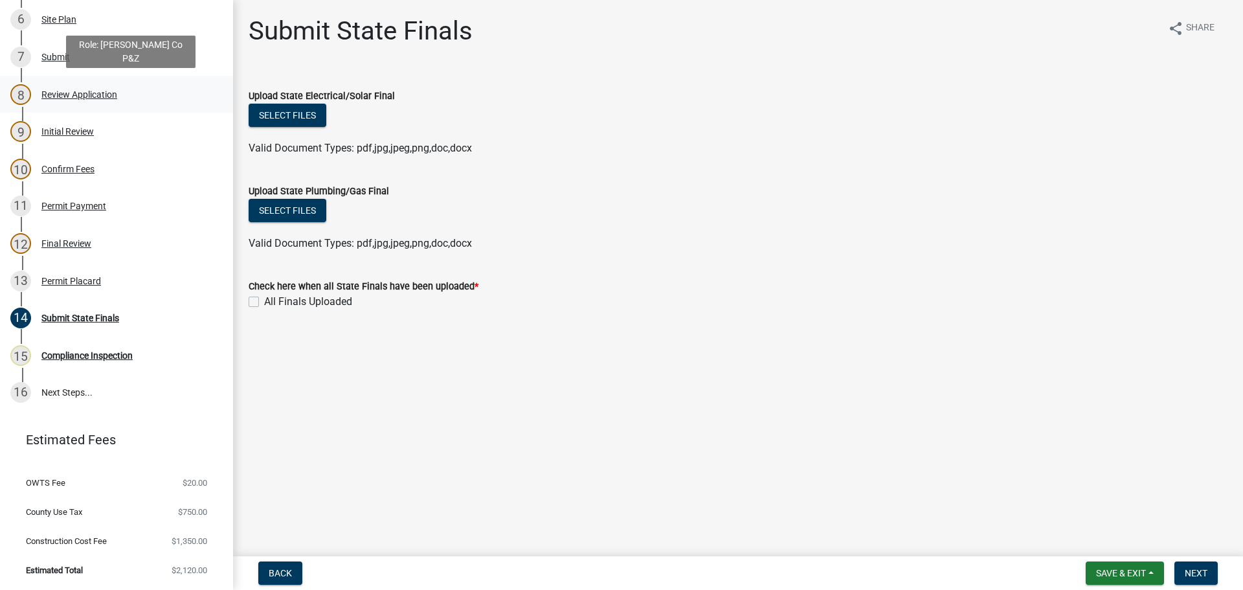
click at [49, 95] on div "Review Application" at bounding box center [79, 94] width 76 height 9
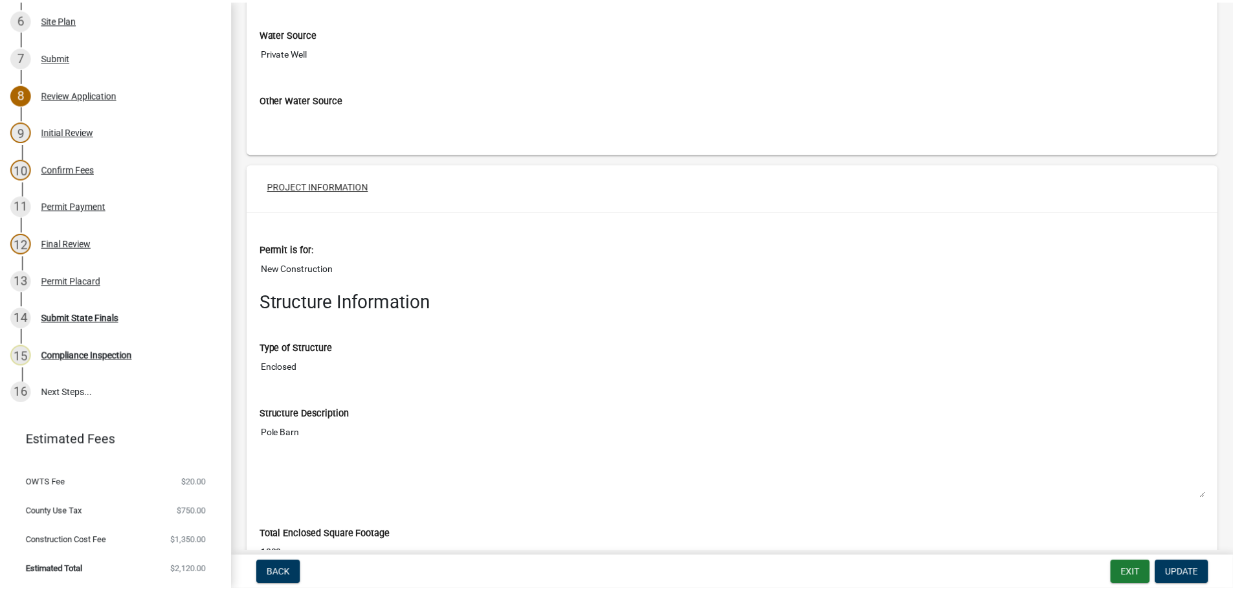
scroll to position [2266, 0]
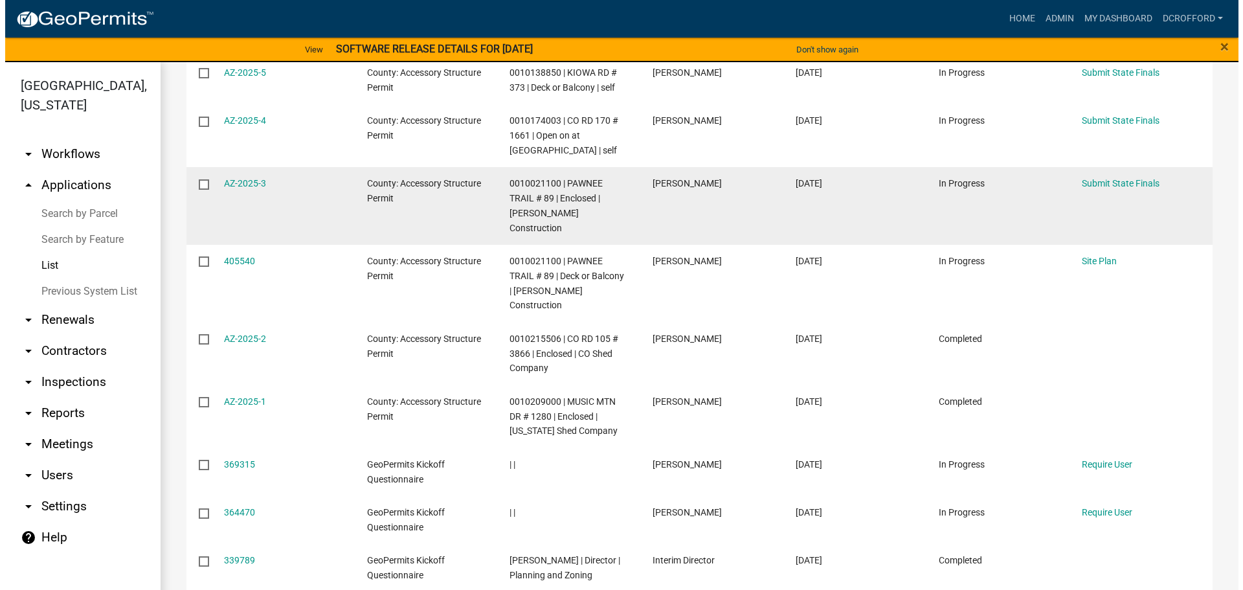
scroll to position [324, 0]
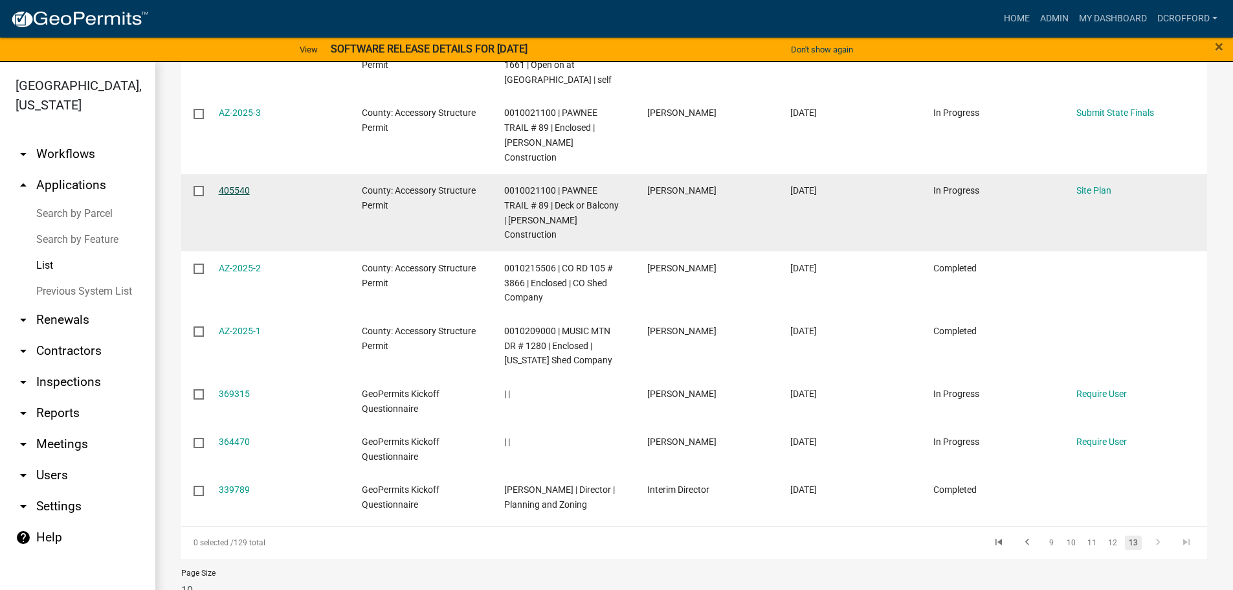
click at [242, 185] on link "405540" at bounding box center [234, 190] width 31 height 10
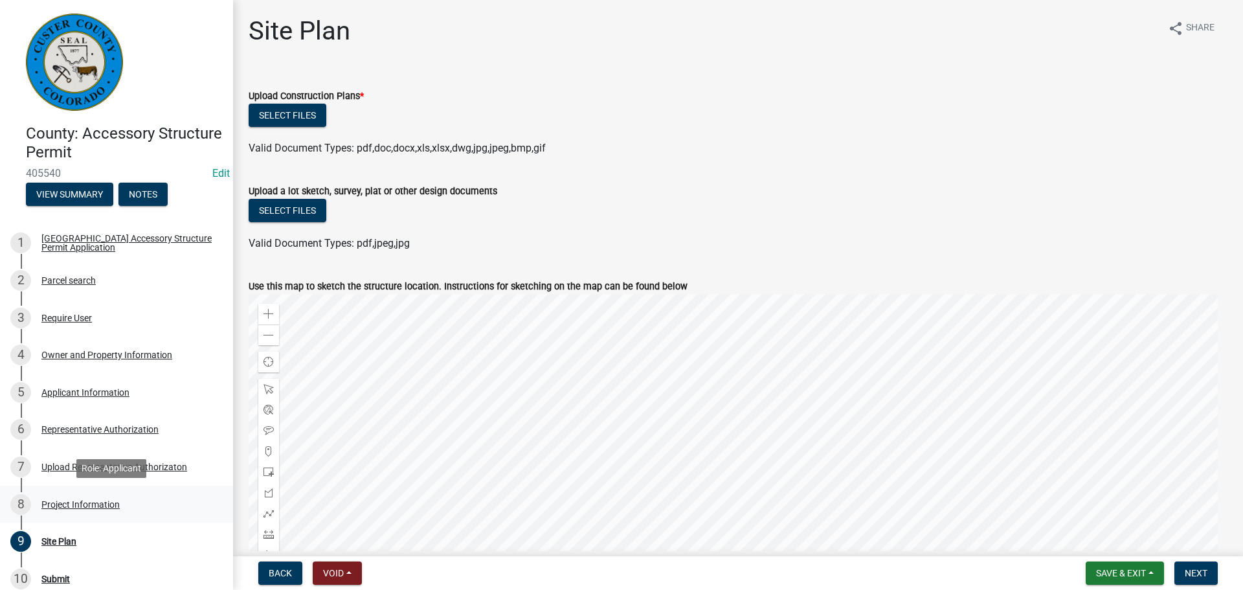
click at [111, 508] on div "Project Information" at bounding box center [80, 504] width 78 height 9
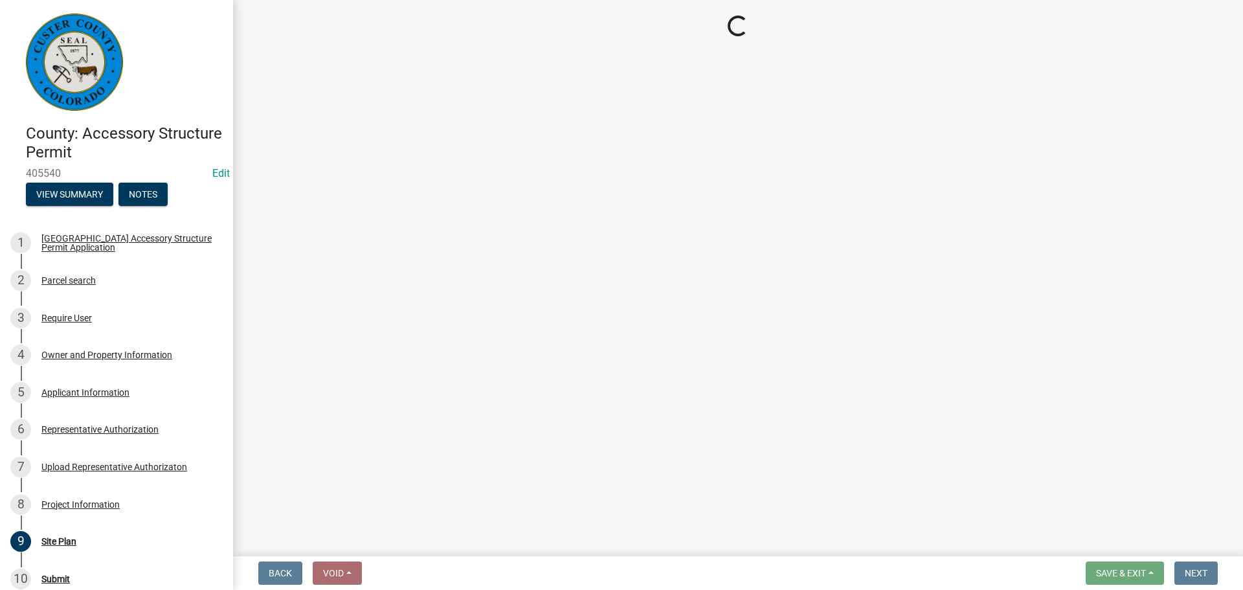
select select "CO"
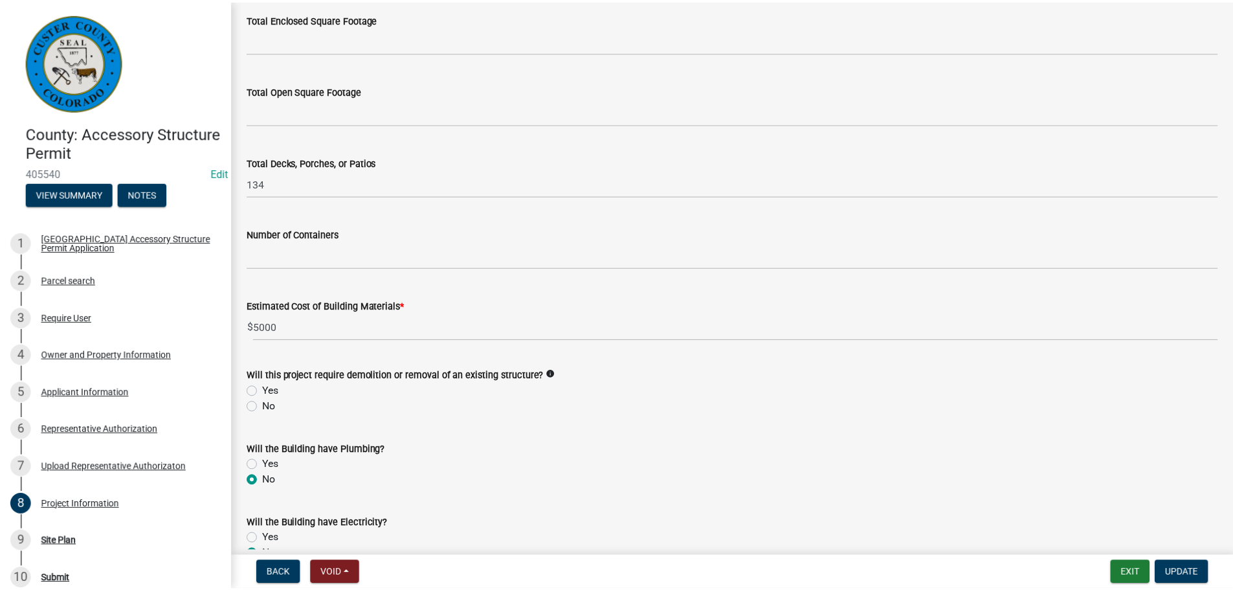
scroll to position [518, 0]
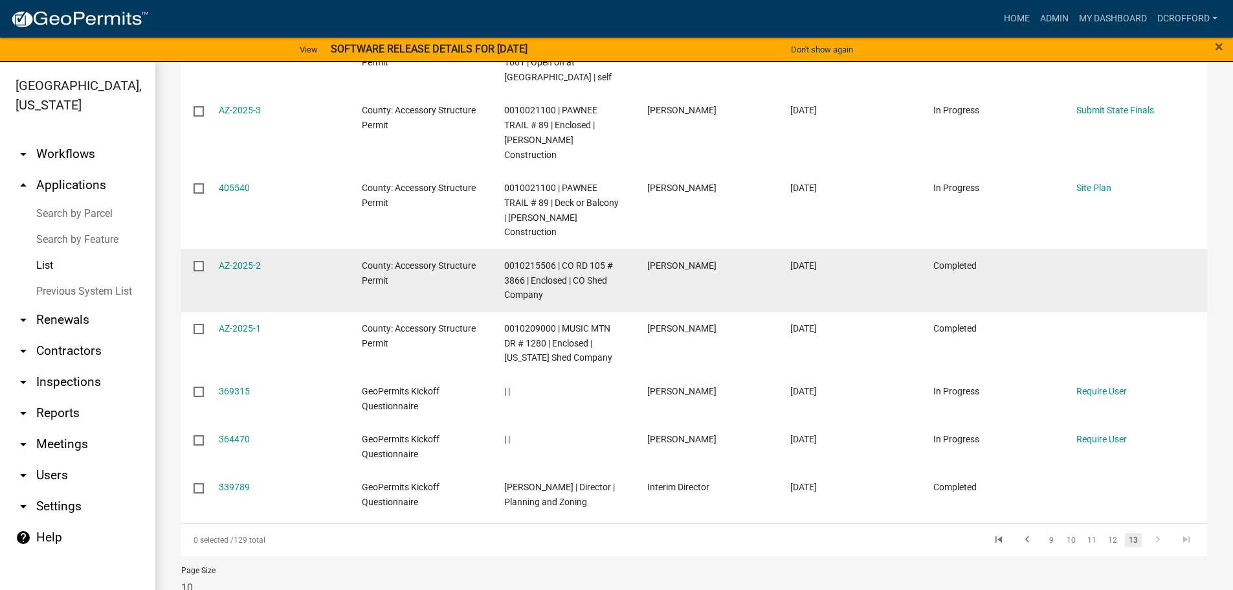
scroll to position [329, 0]
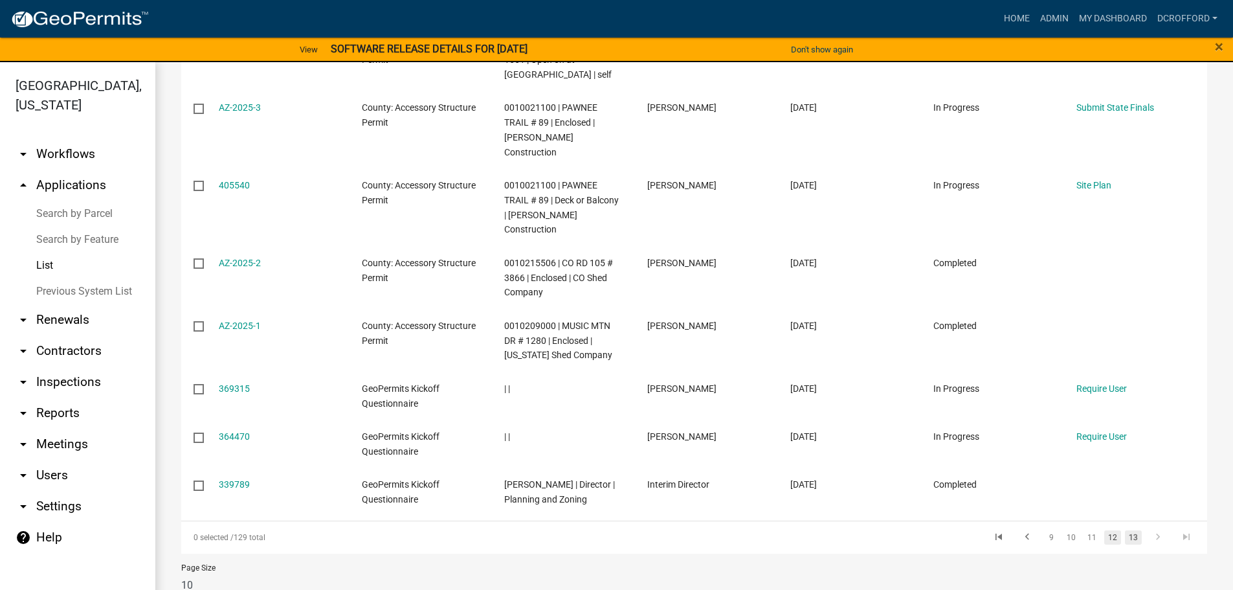
click at [1106, 530] on link "12" at bounding box center [1112, 537] width 17 height 14
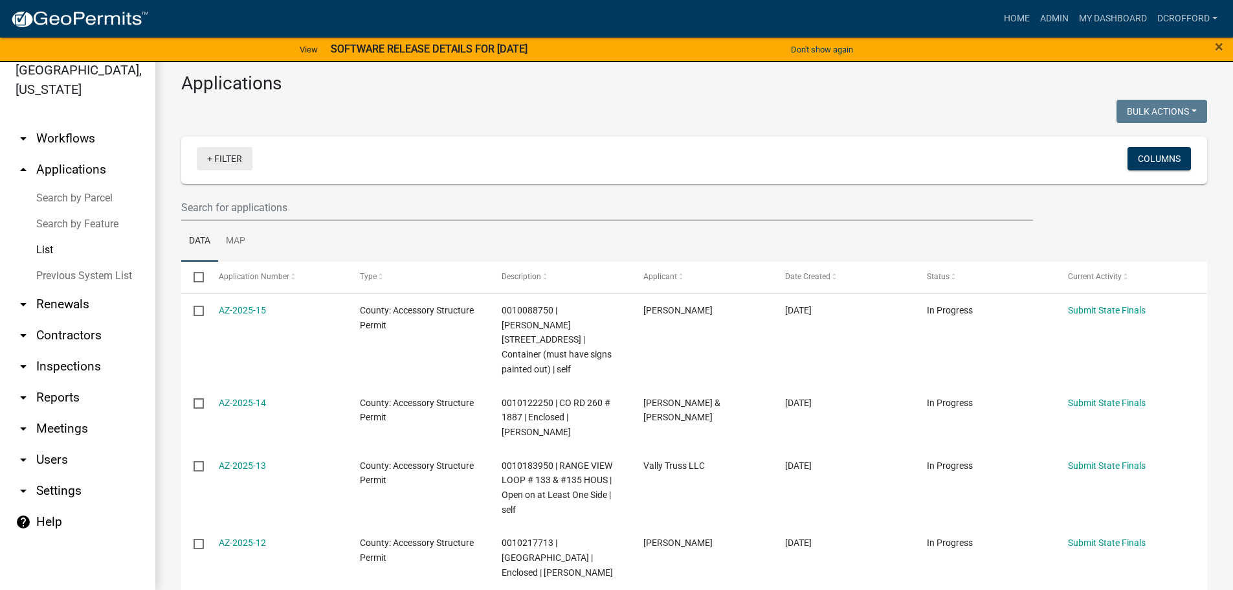
click at [212, 165] on link "+ Filter" at bounding box center [225, 158] width 56 height 23
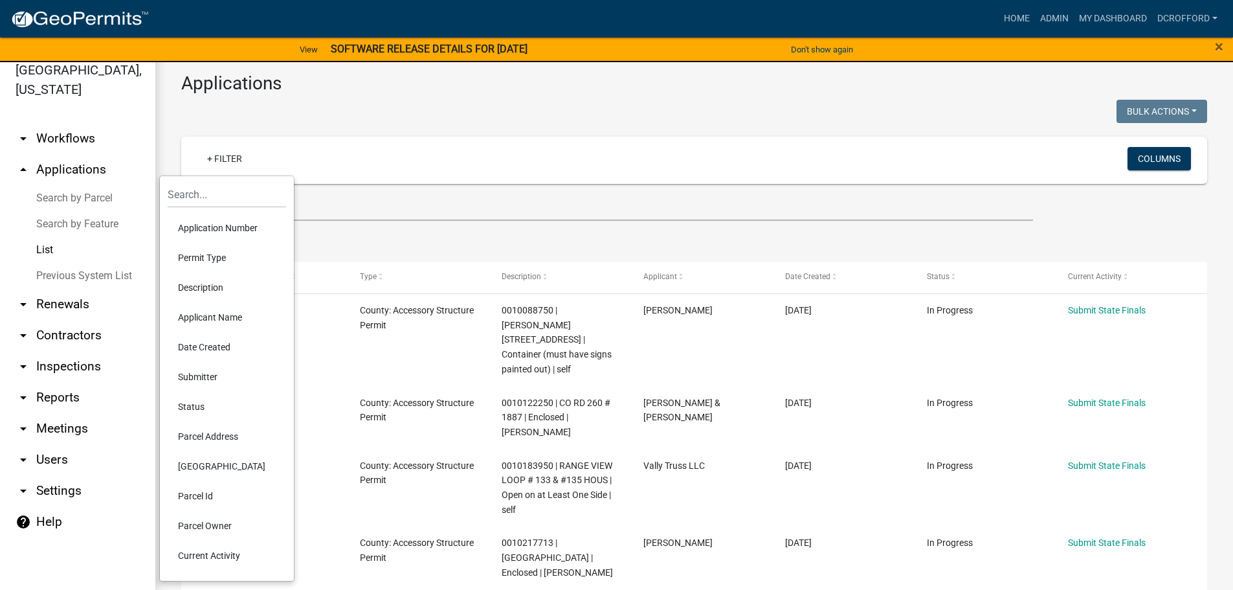
click at [181, 400] on li "Status" at bounding box center [227, 407] width 118 height 30
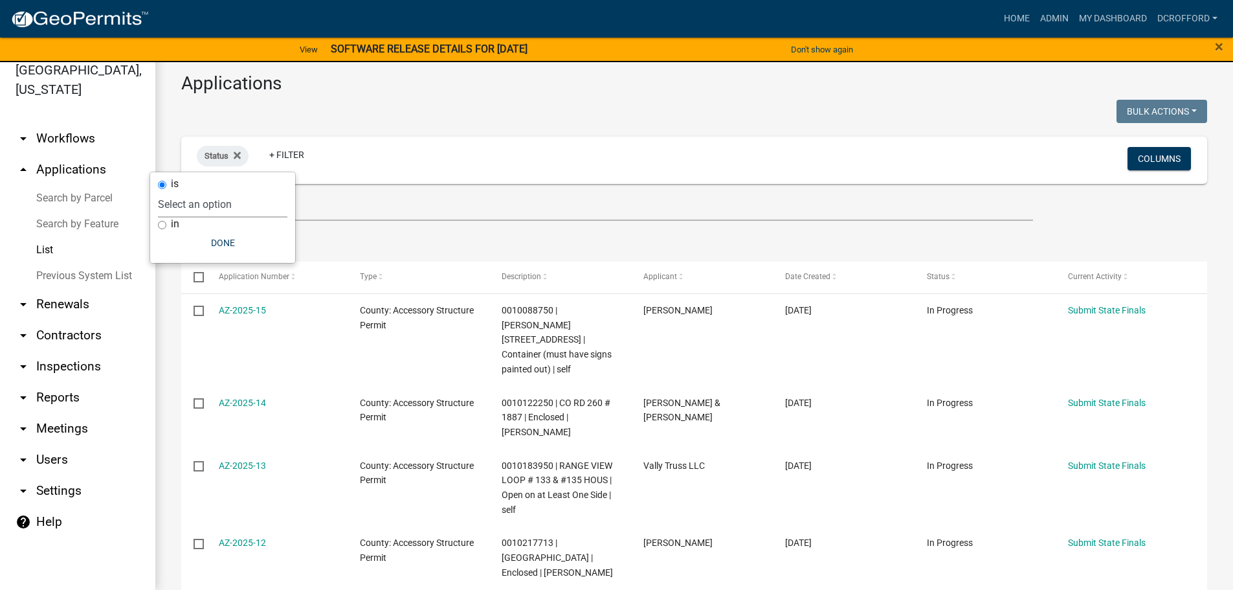
click at [229, 205] on select "Select an option Not Started In Progress Completed Expired Locked Withdrawn Voi…" at bounding box center [222, 204] width 129 height 27
click at [185, 191] on select "Select an option Not Started In Progress Completed Expired Locked Withdrawn Voi…" at bounding box center [222, 204] width 129 height 27
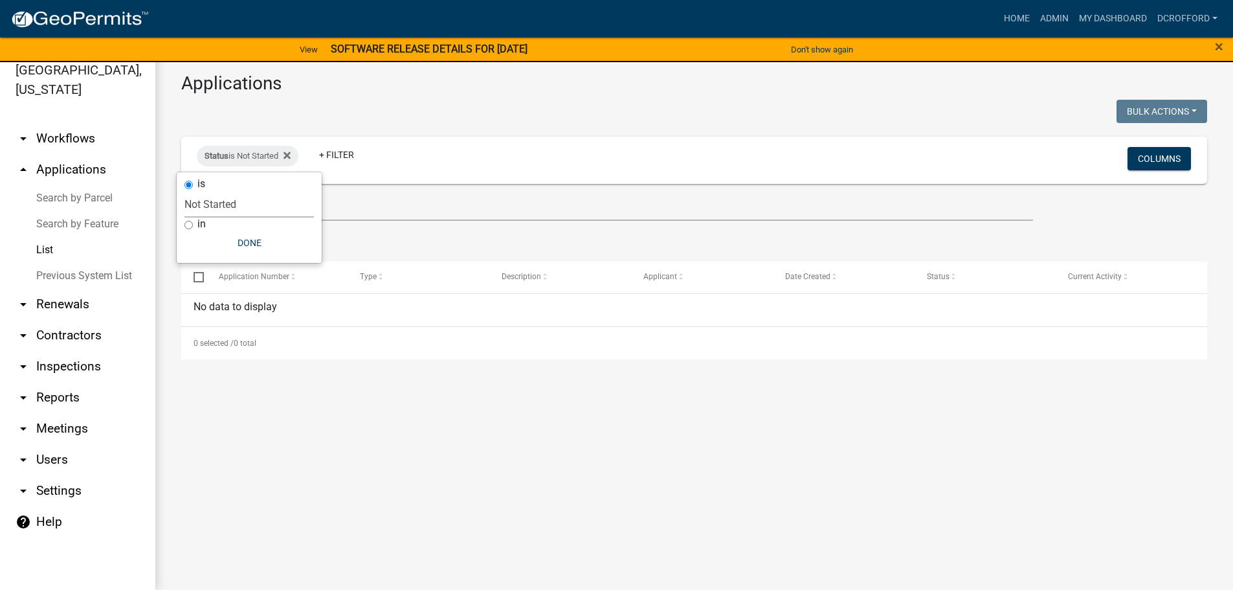
click at [223, 211] on select "Select an option Not Started In Progress Completed Expired Locked Withdrawn Voi…" at bounding box center [249, 204] width 129 height 27
click at [185, 191] on select "Select an option Not Started In Progress Completed Expired Locked Withdrawn Voi…" at bounding box center [249, 204] width 129 height 27
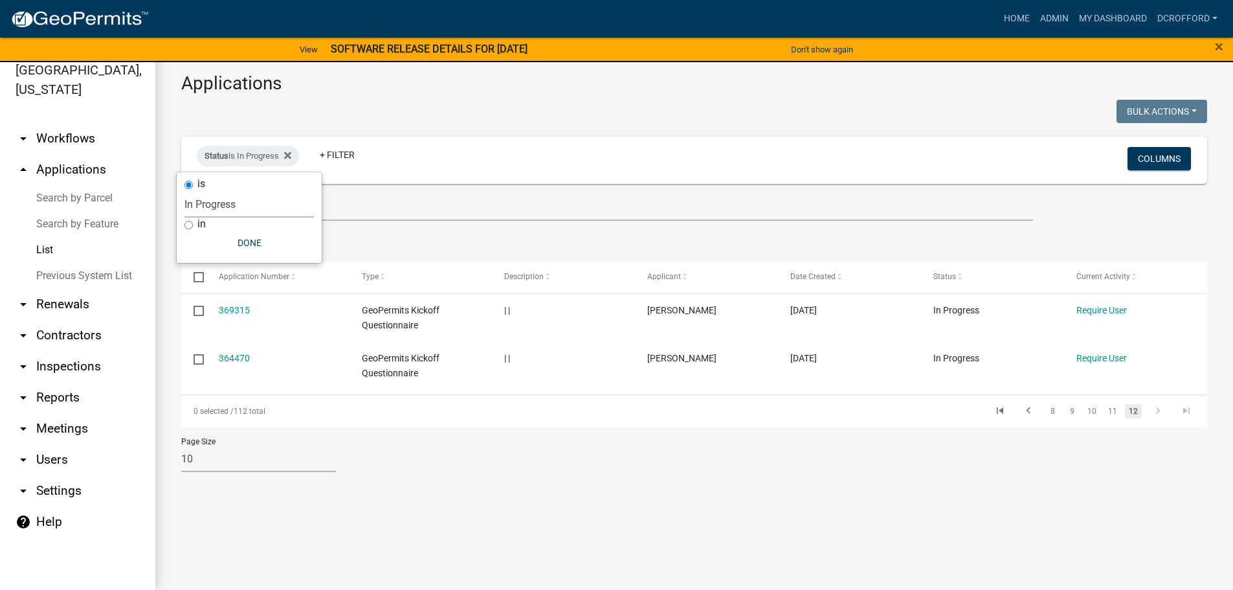
click at [256, 205] on select "Select an option Not Started In Progress Completed Expired Locked Withdrawn Voi…" at bounding box center [249, 204] width 129 height 27
select select "2"
click at [185, 191] on select "Select an option Not Started In Progress Completed Expired Locked Withdrawn Voi…" at bounding box center [249, 204] width 129 height 27
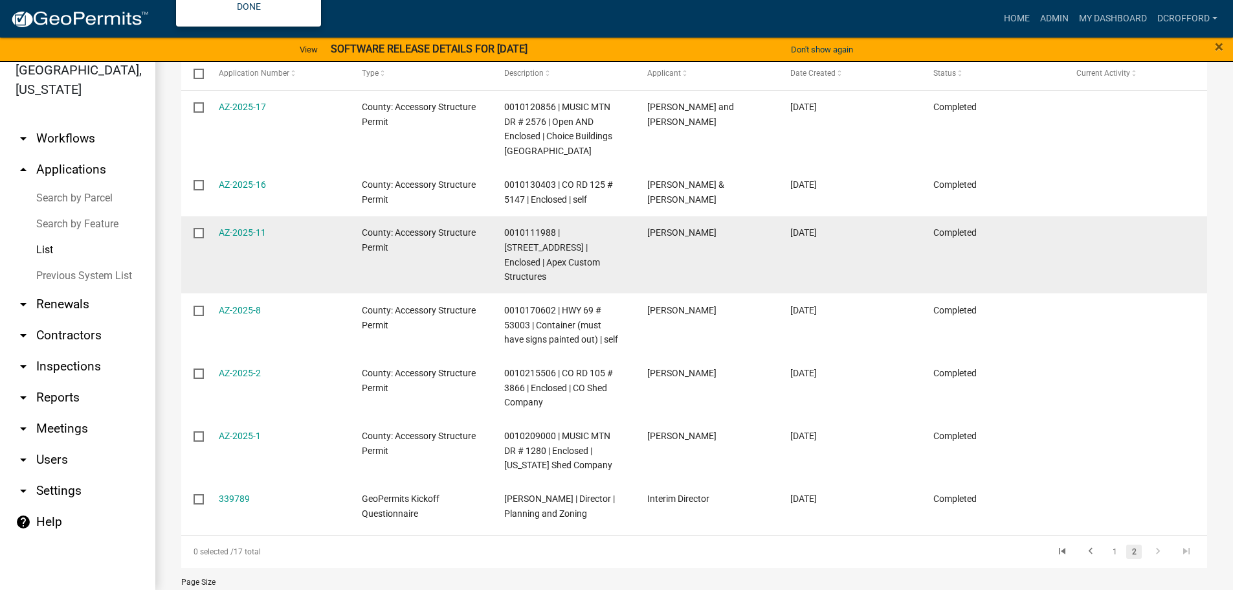
scroll to position [247, 0]
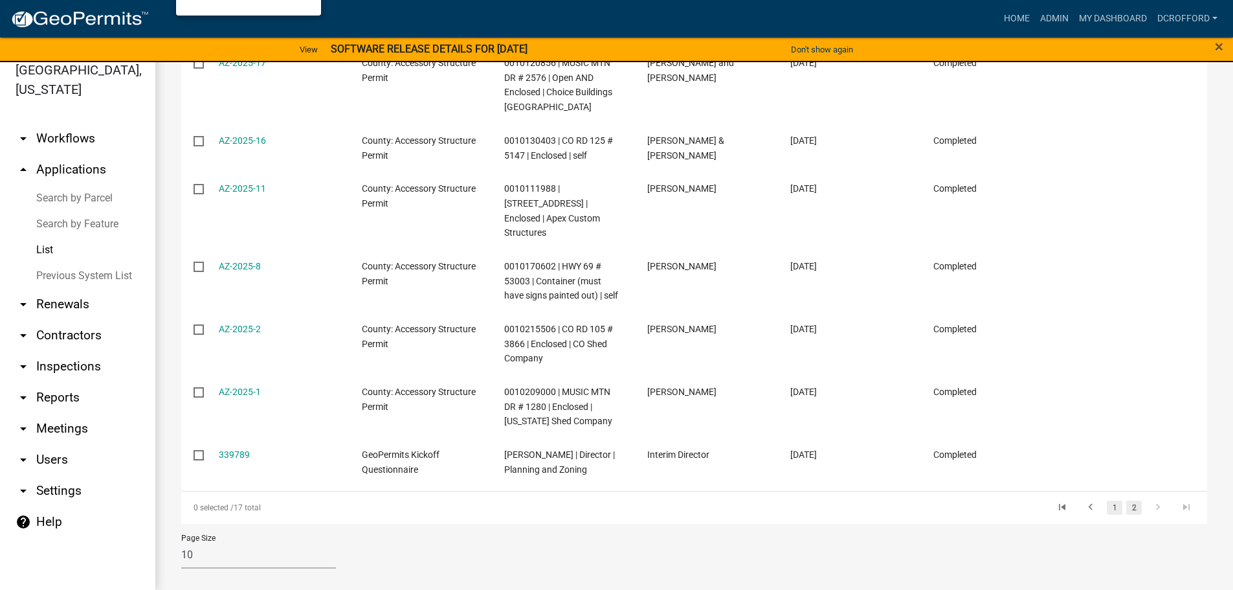
click at [1107, 500] on link "1" at bounding box center [1115, 507] width 16 height 14
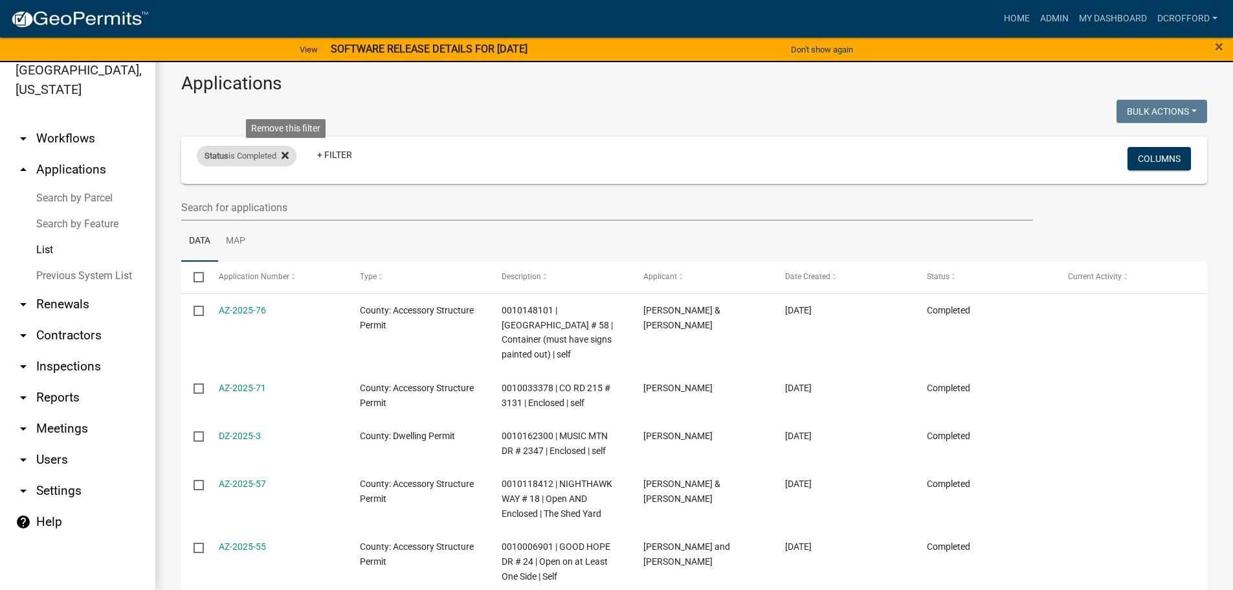
click at [289, 151] on icon at bounding box center [285, 155] width 7 height 10
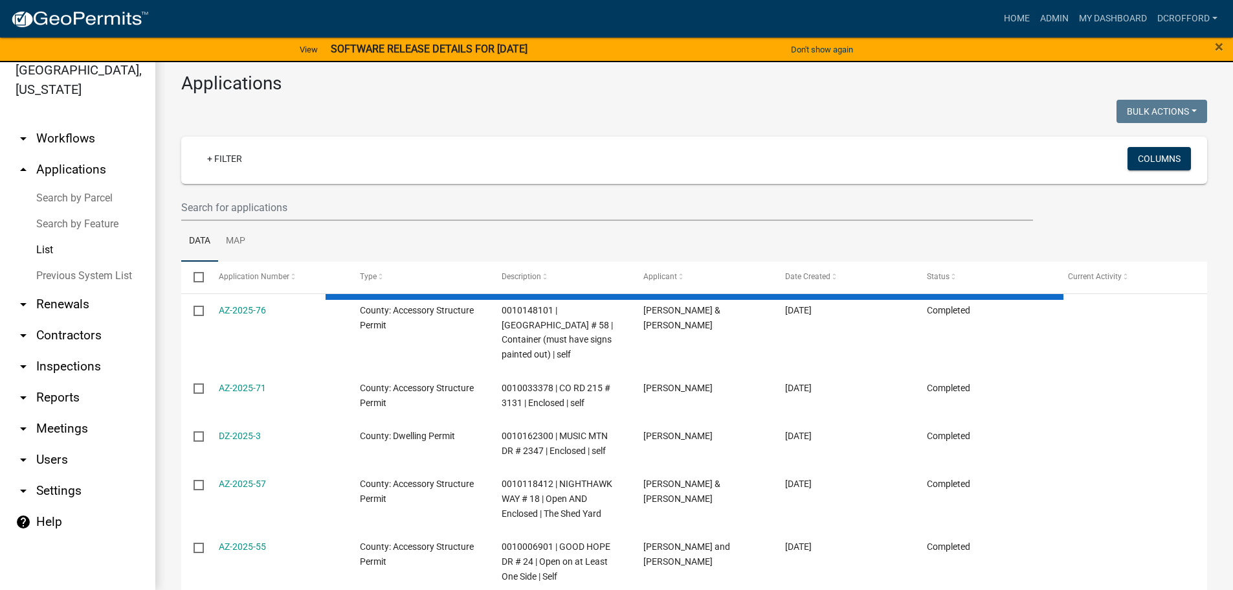
click at [281, 155] on div "+ Filter" at bounding box center [525, 160] width 677 height 27
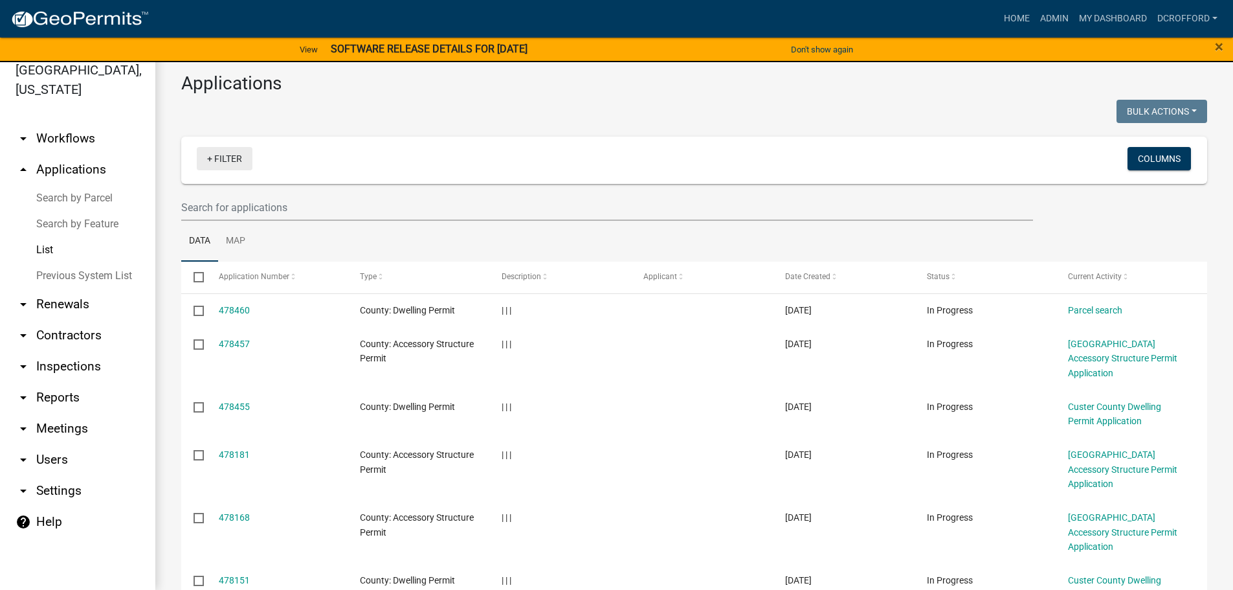
click at [214, 158] on link "+ Filter" at bounding box center [225, 158] width 56 height 23
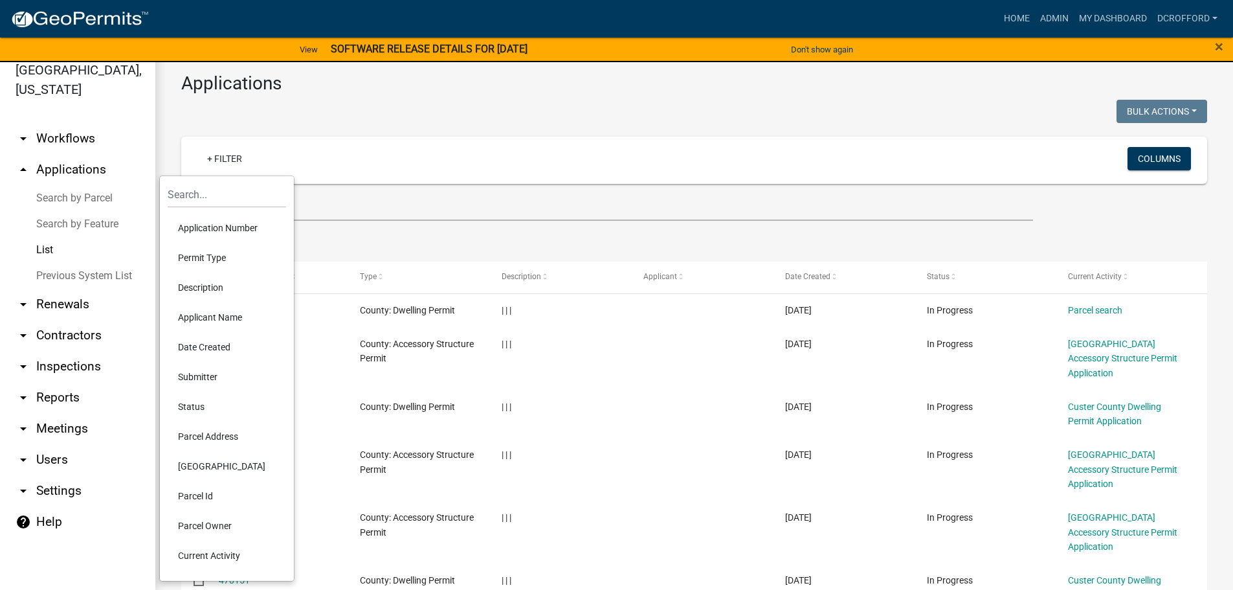
click at [203, 375] on li "Submitter" at bounding box center [227, 377] width 118 height 30
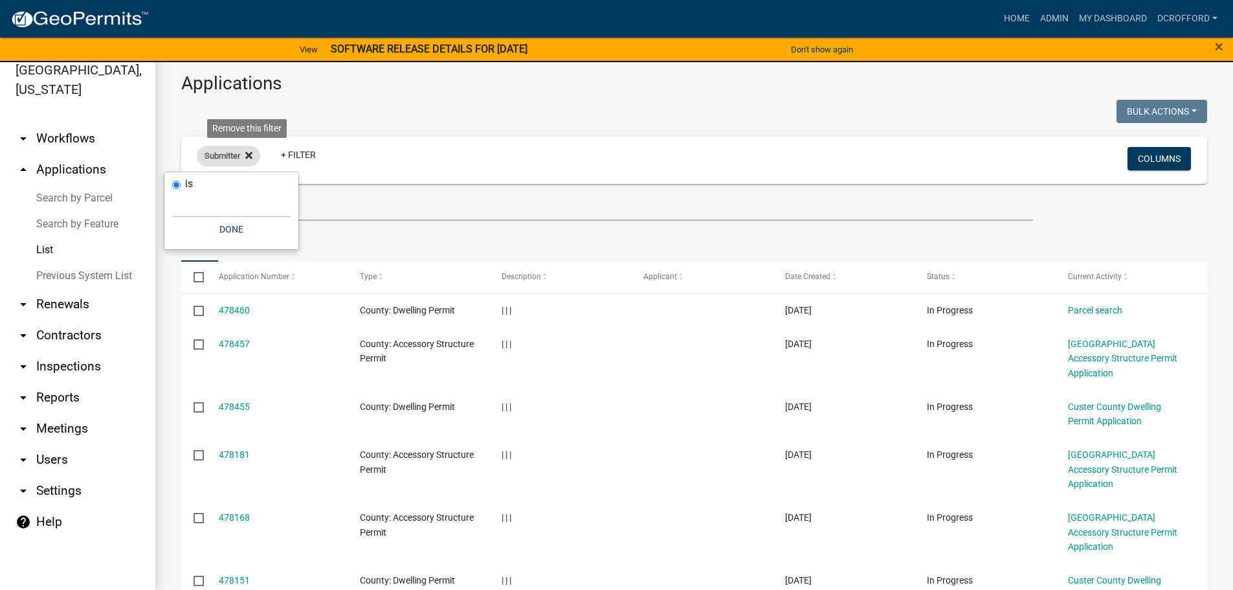
click at [246, 153] on icon at bounding box center [248, 155] width 7 height 10
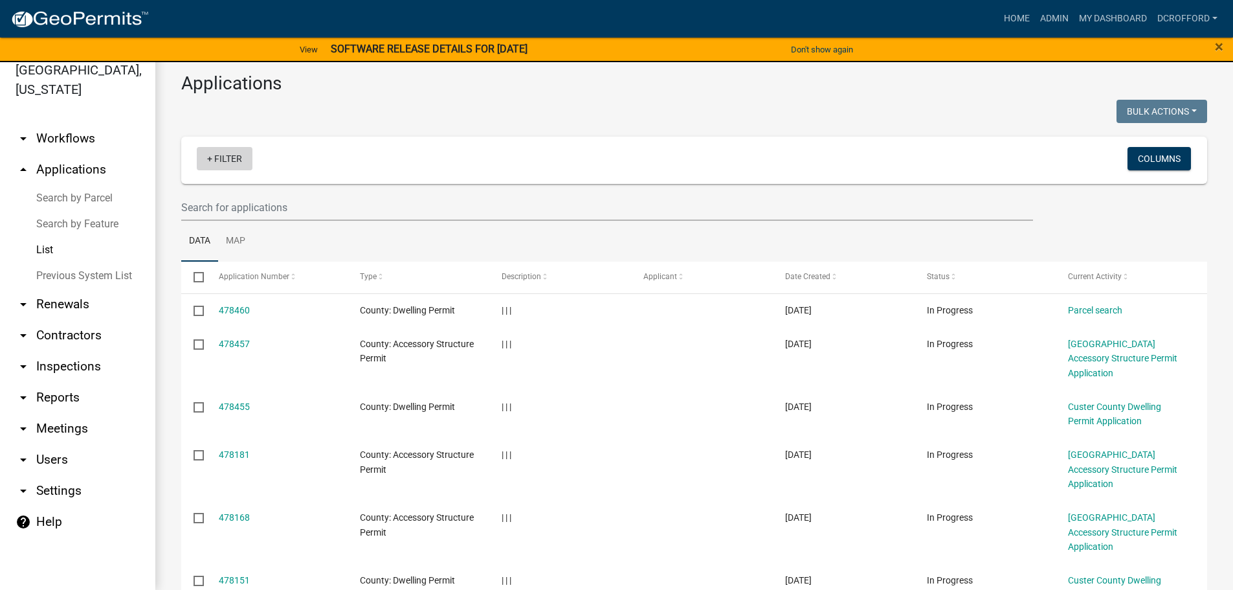
click at [223, 157] on link "+ Filter" at bounding box center [225, 158] width 56 height 23
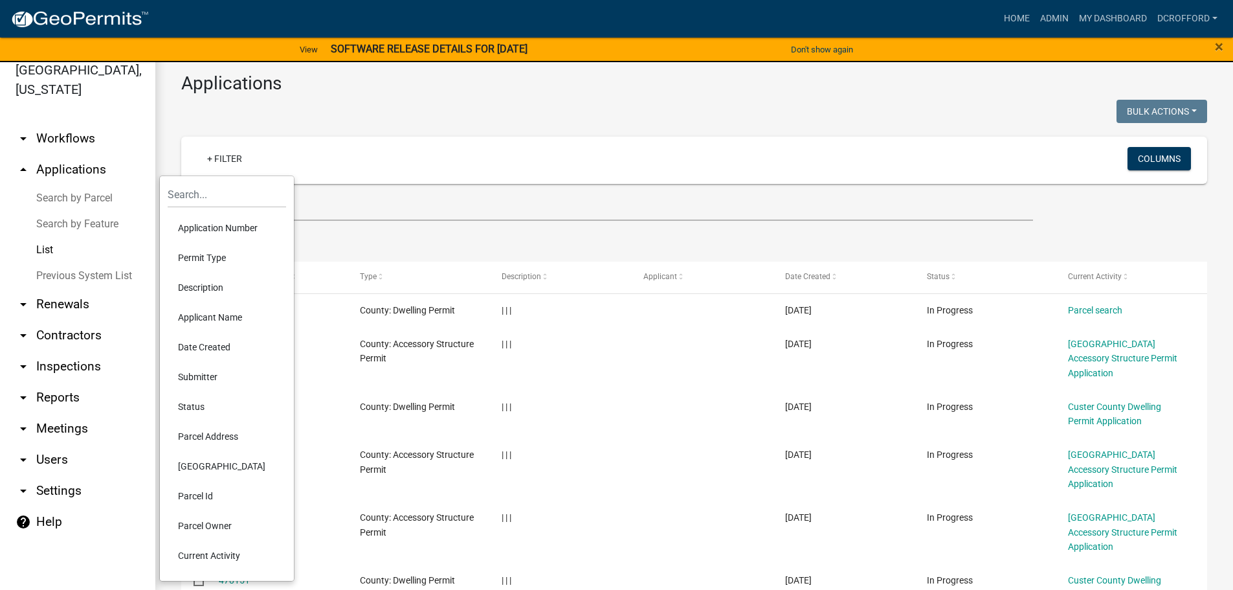
click at [207, 402] on li "Status" at bounding box center [227, 407] width 118 height 30
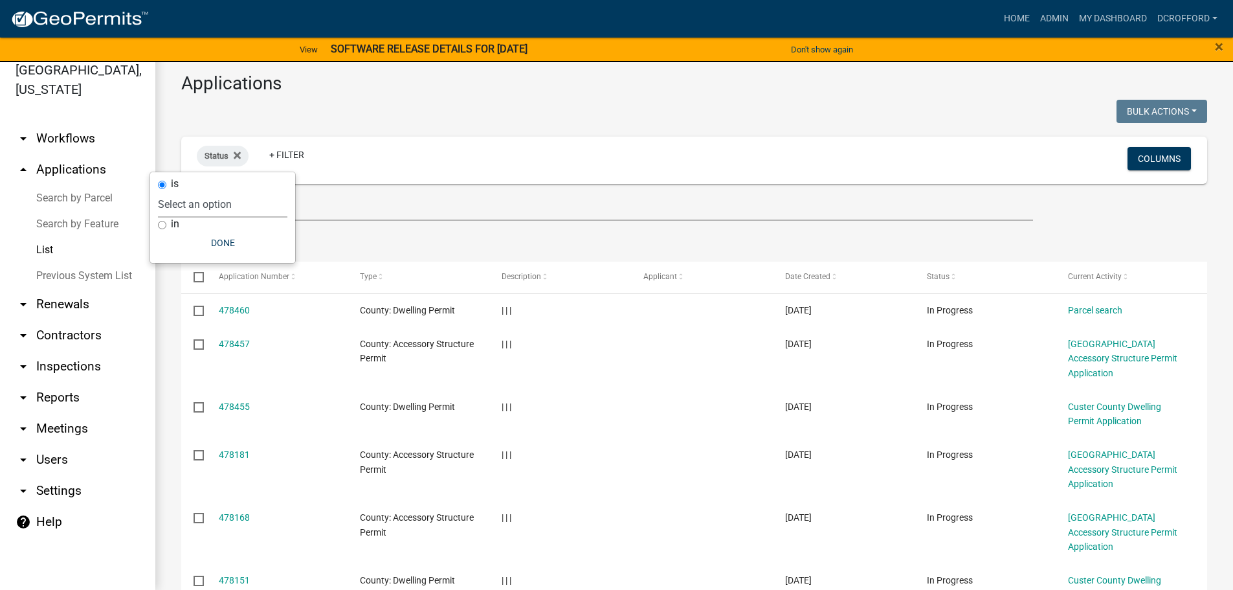
click at [202, 202] on select "Select an option Not Started In Progress Completed Expired Locked Withdrawn Voi…" at bounding box center [222, 204] width 129 height 27
select select "1"
click at [185, 191] on select "Select an option Not Started In Progress Completed Expired Locked Withdrawn Voi…" at bounding box center [222, 204] width 129 height 27
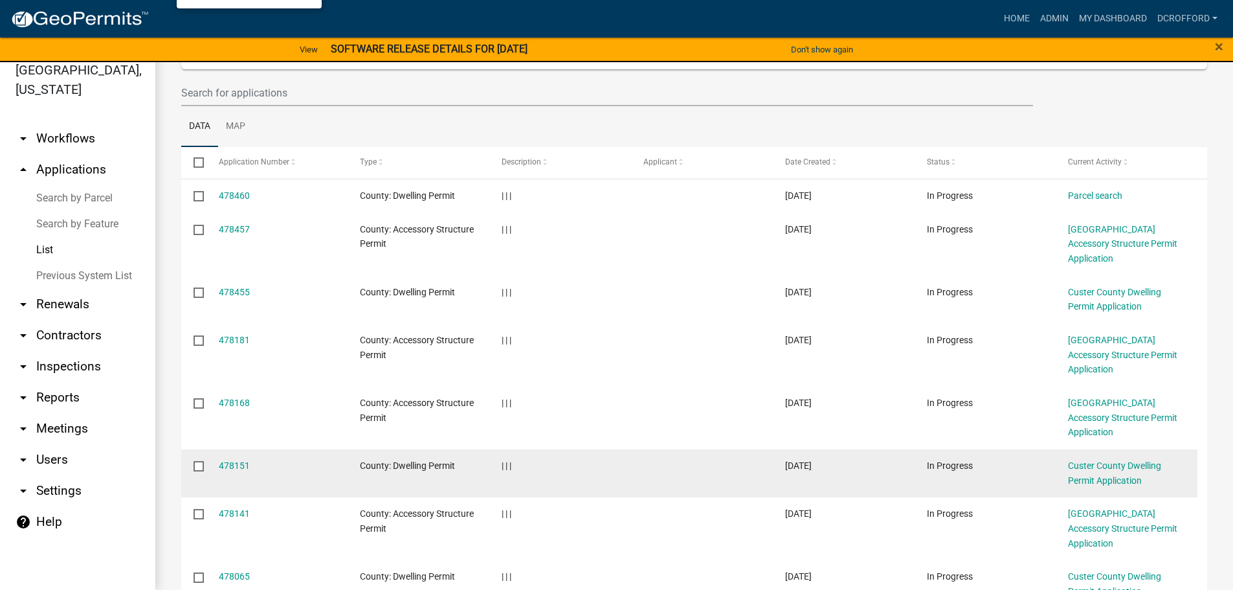
scroll to position [259, 0]
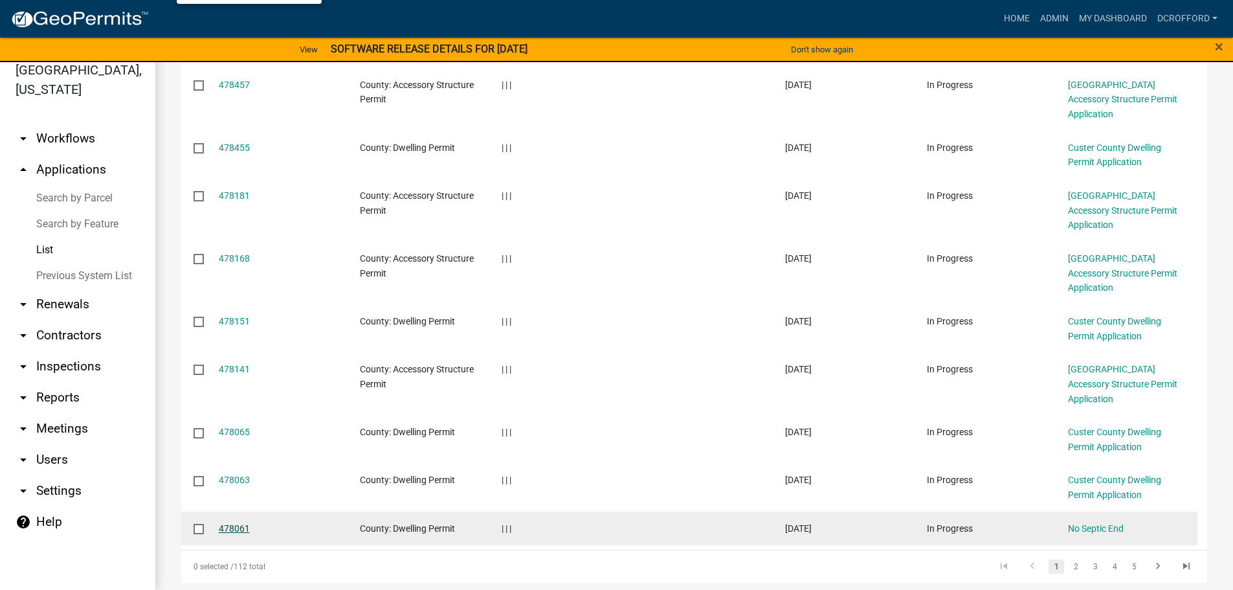
click at [242, 523] on link "478061" at bounding box center [234, 528] width 31 height 10
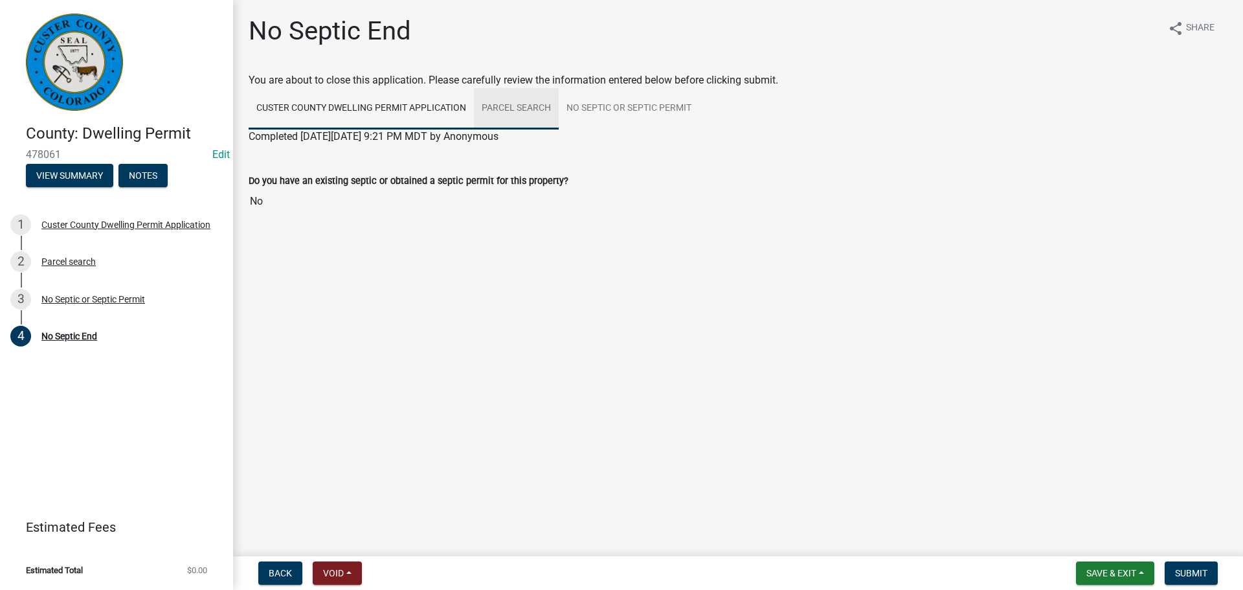
click at [518, 104] on link "Parcel search" at bounding box center [516, 108] width 85 height 41
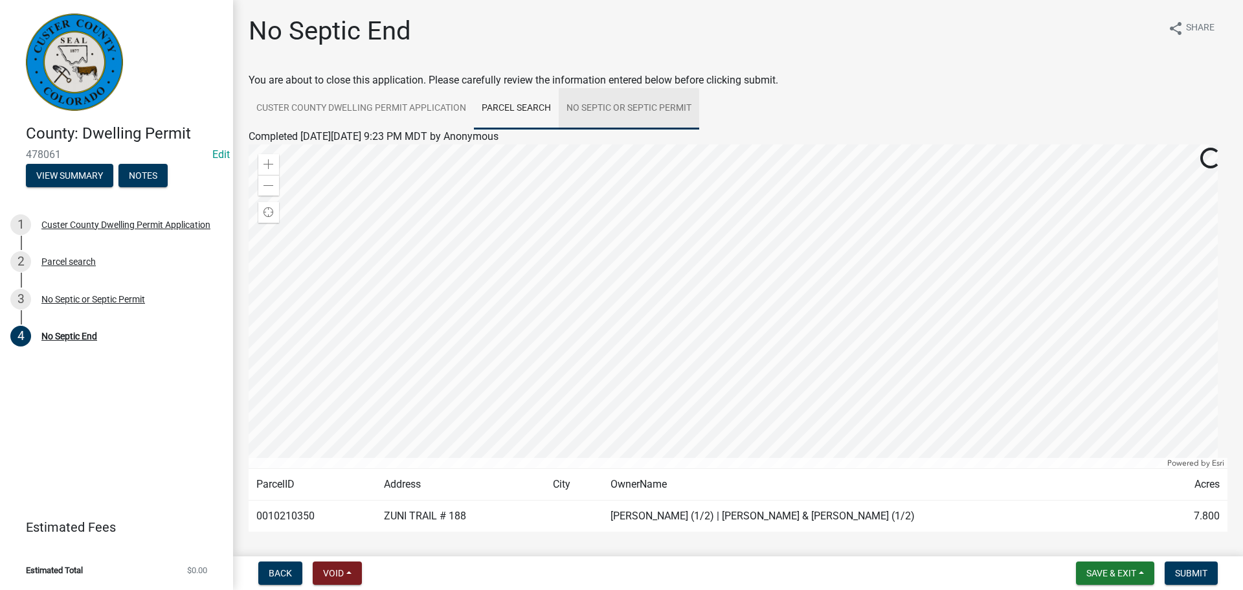
click at [648, 104] on link "No Septic or Septic Permit" at bounding box center [629, 108] width 140 height 41
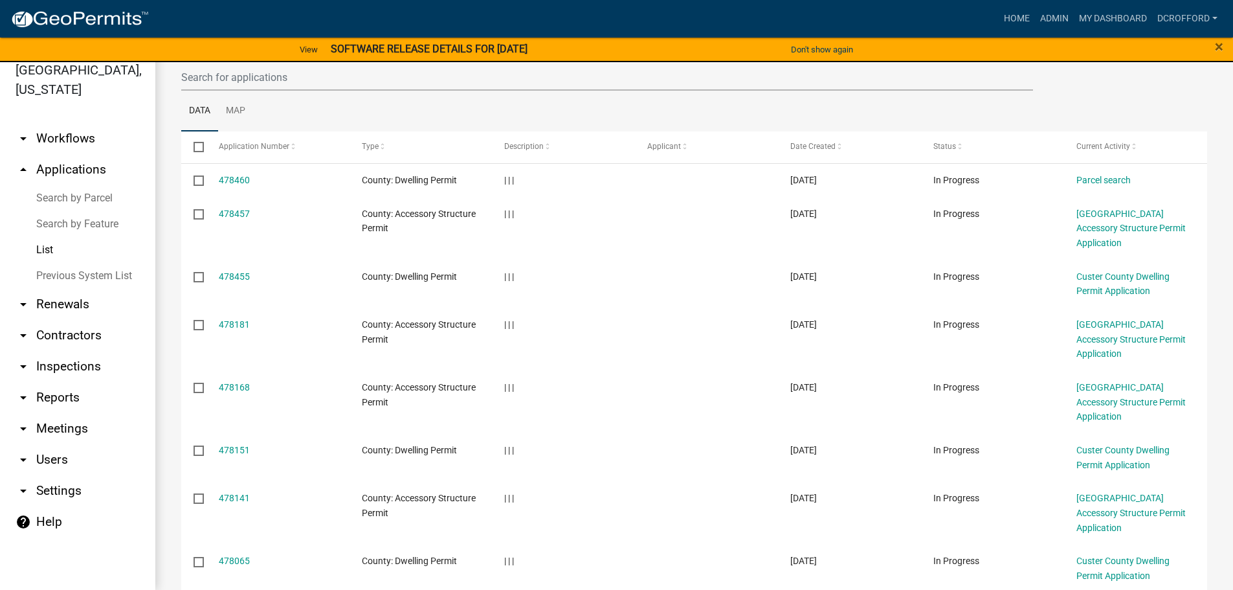
scroll to position [274, 0]
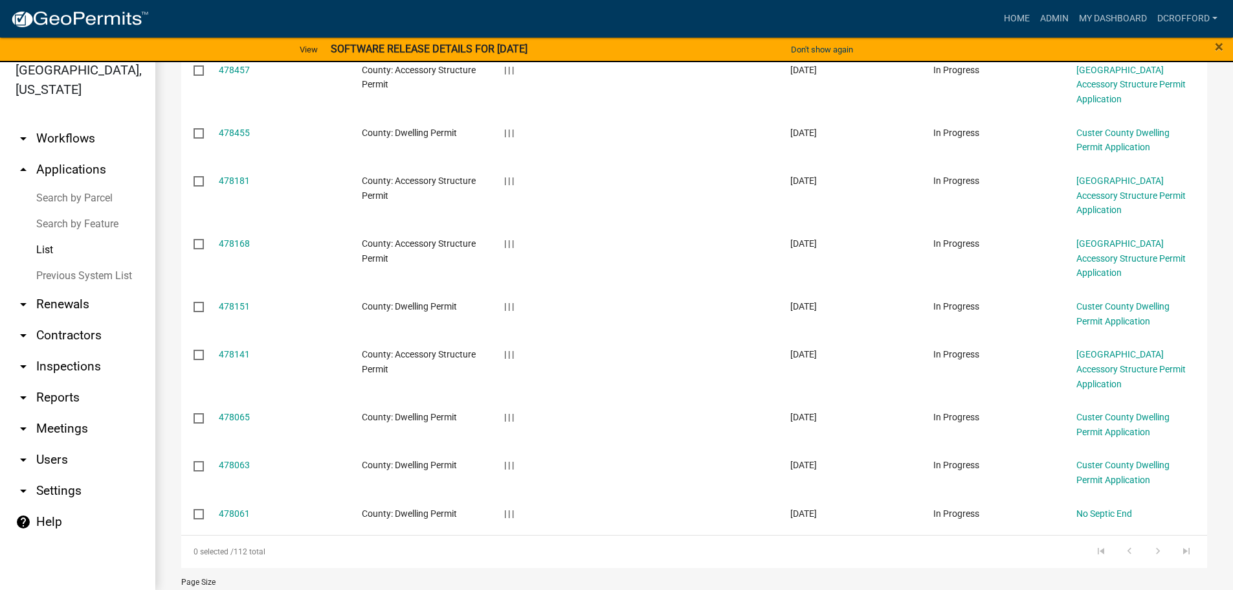
click at [205, 586] on select "10 25 50 100" at bounding box center [258, 599] width 155 height 27
click at [181, 586] on select "10 25 50 100" at bounding box center [258, 599] width 155 height 27
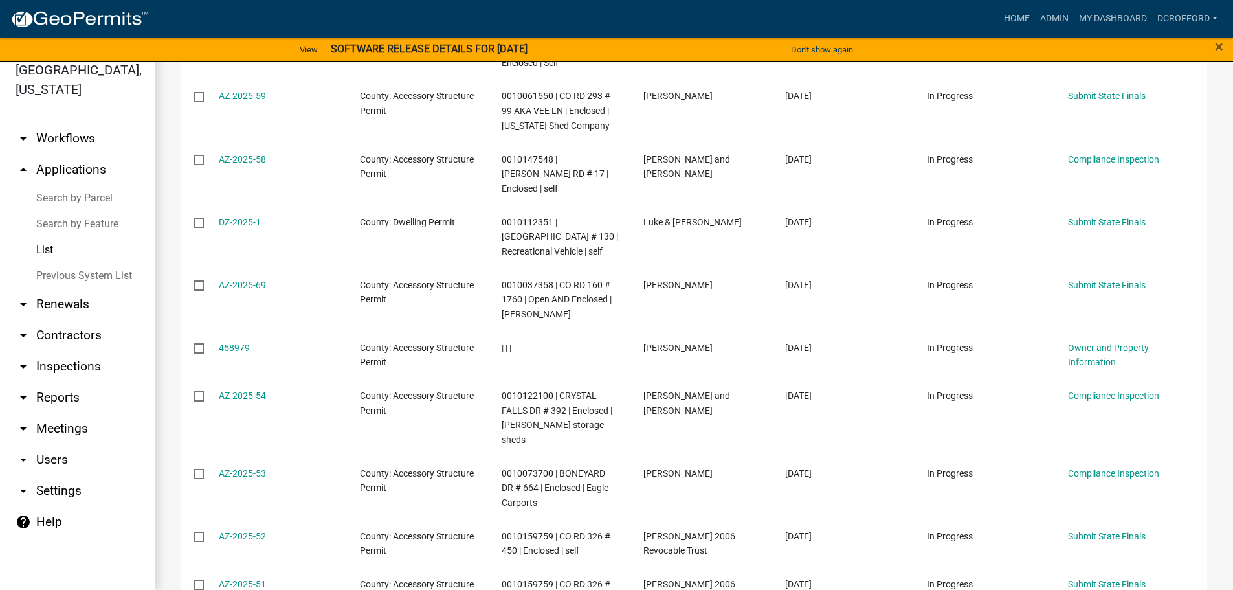
scroll to position [5515, 0]
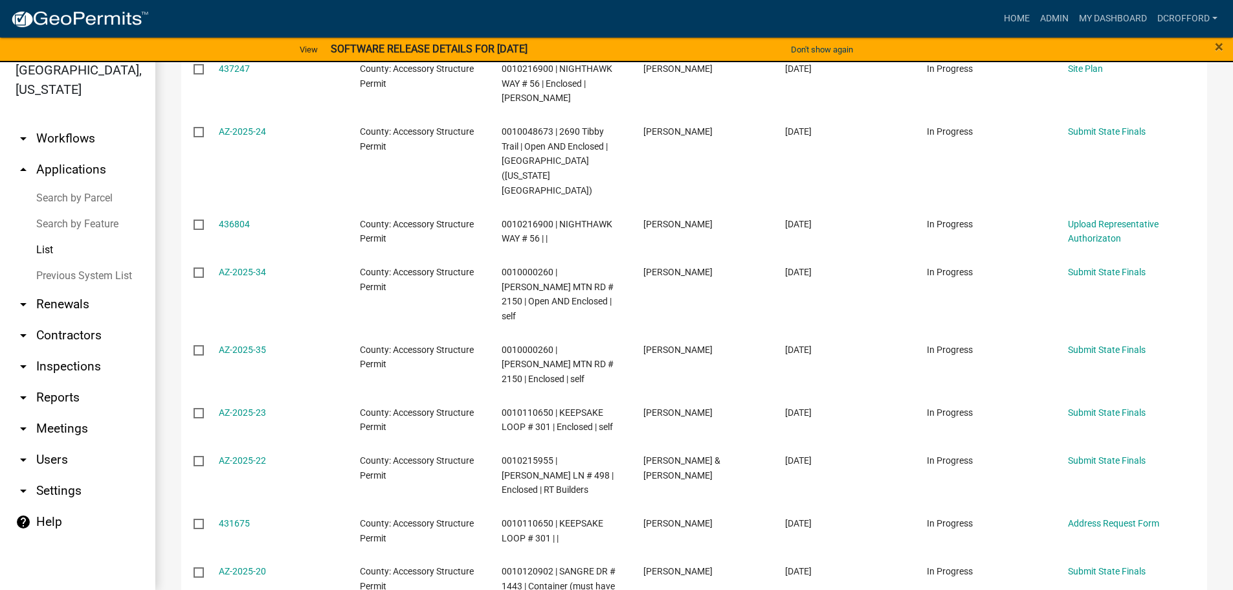
select select "0: 10"
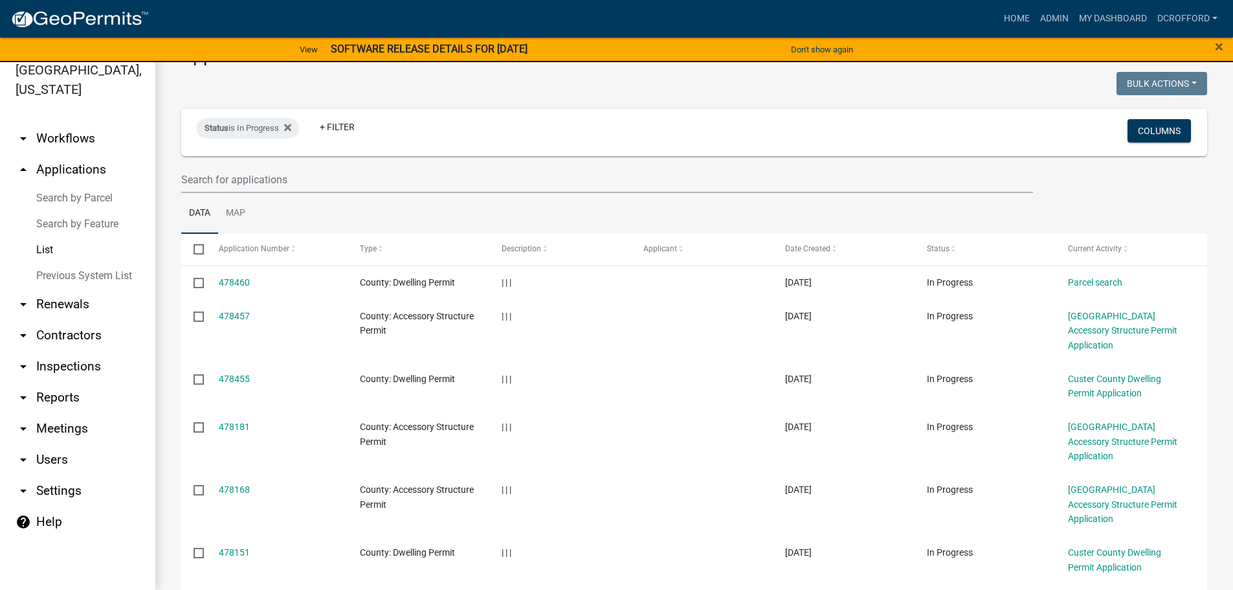
scroll to position [0, 0]
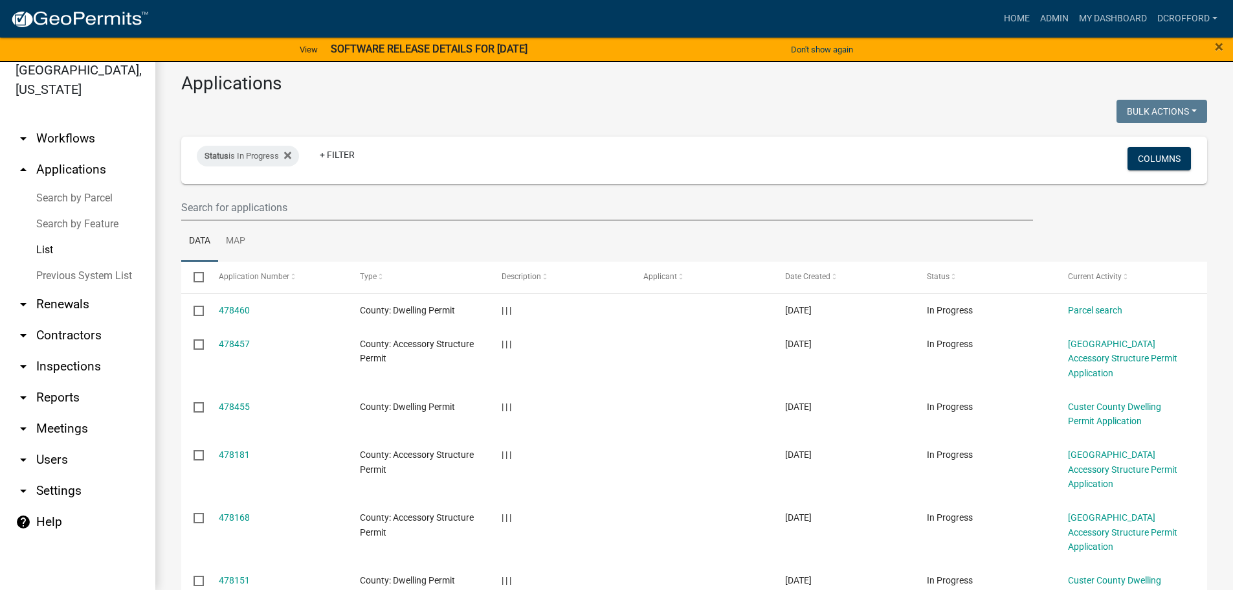
click at [48, 250] on link "List" at bounding box center [77, 250] width 155 height 26
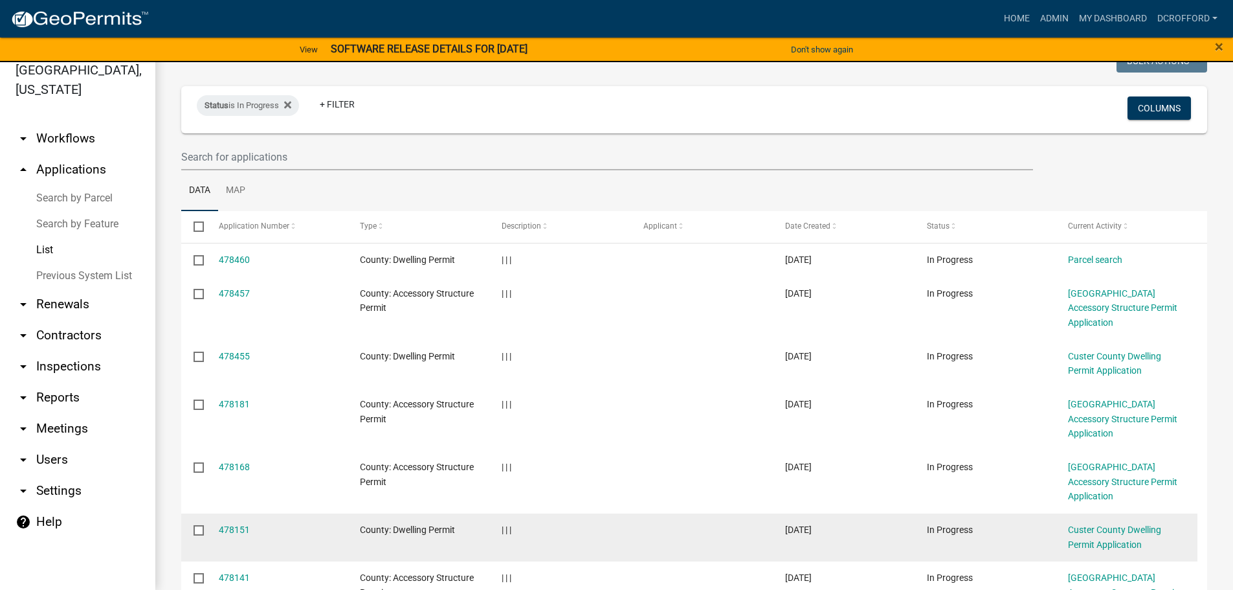
scroll to position [15, 0]
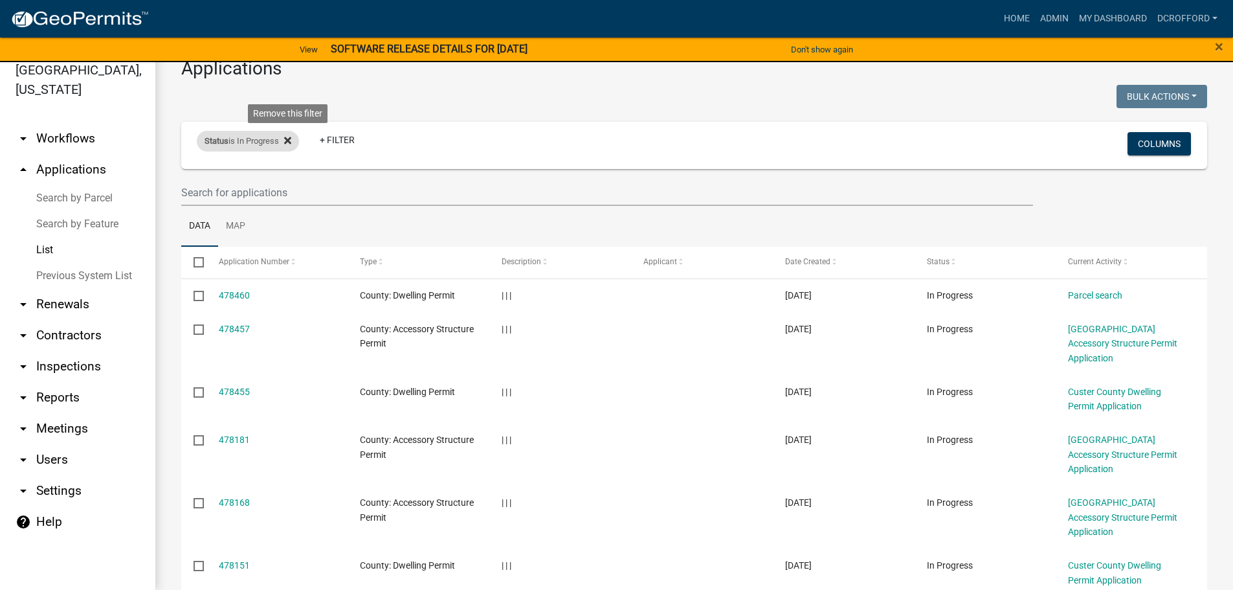
click at [291, 137] on icon at bounding box center [287, 140] width 7 height 10
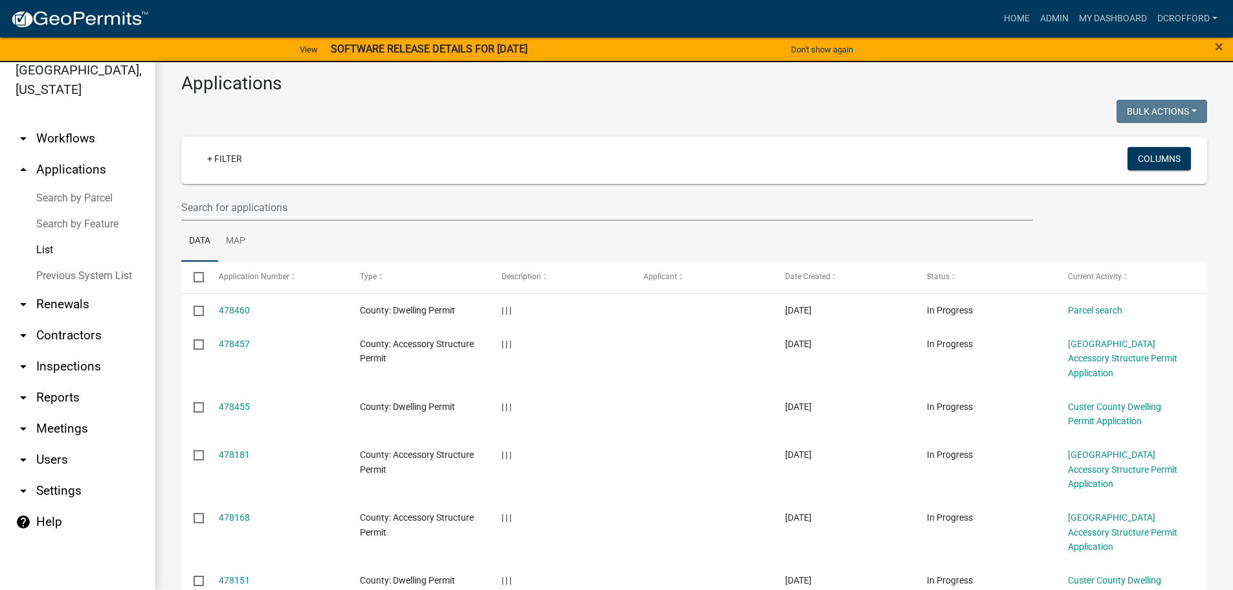
click at [47, 256] on link "List" at bounding box center [77, 250] width 155 height 26
click at [68, 219] on link "Search by Feature" at bounding box center [77, 224] width 155 height 26
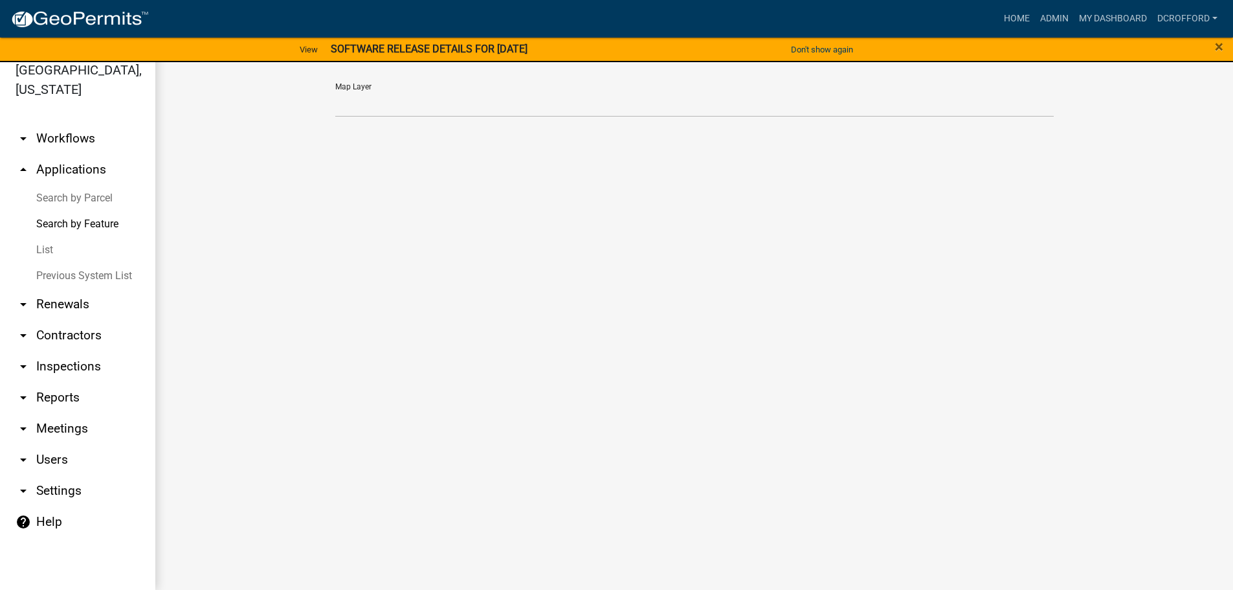
click at [43, 245] on link "List" at bounding box center [77, 250] width 155 height 26
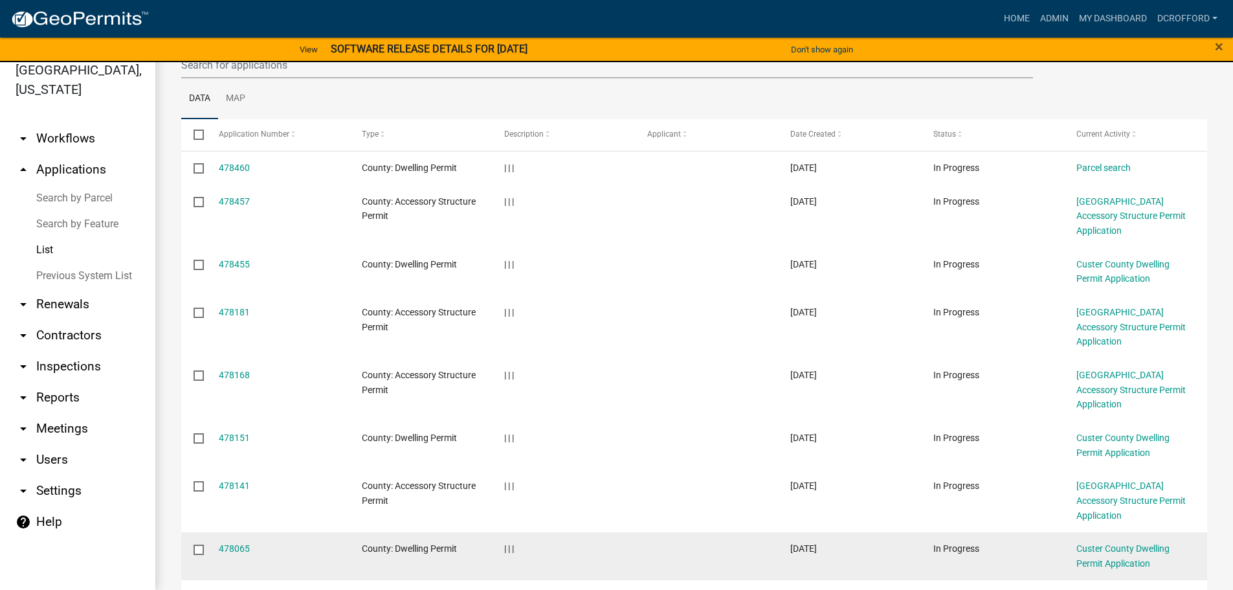
scroll to position [274, 0]
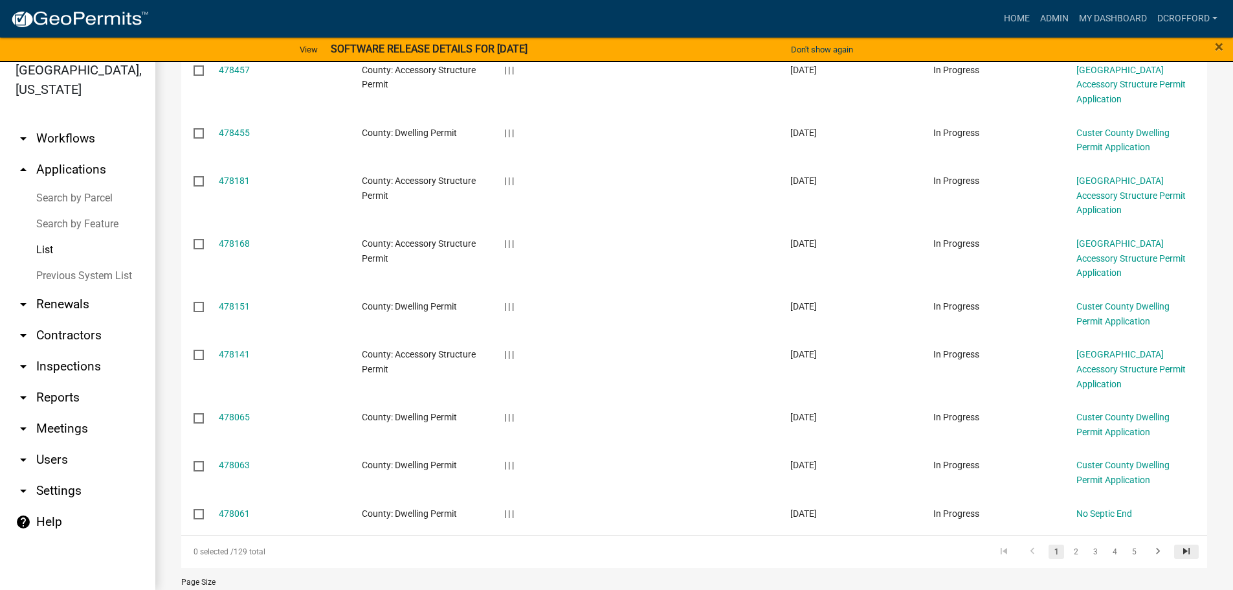
click at [1179, 545] on icon "go to last page" at bounding box center [1186, 553] width 17 height 16
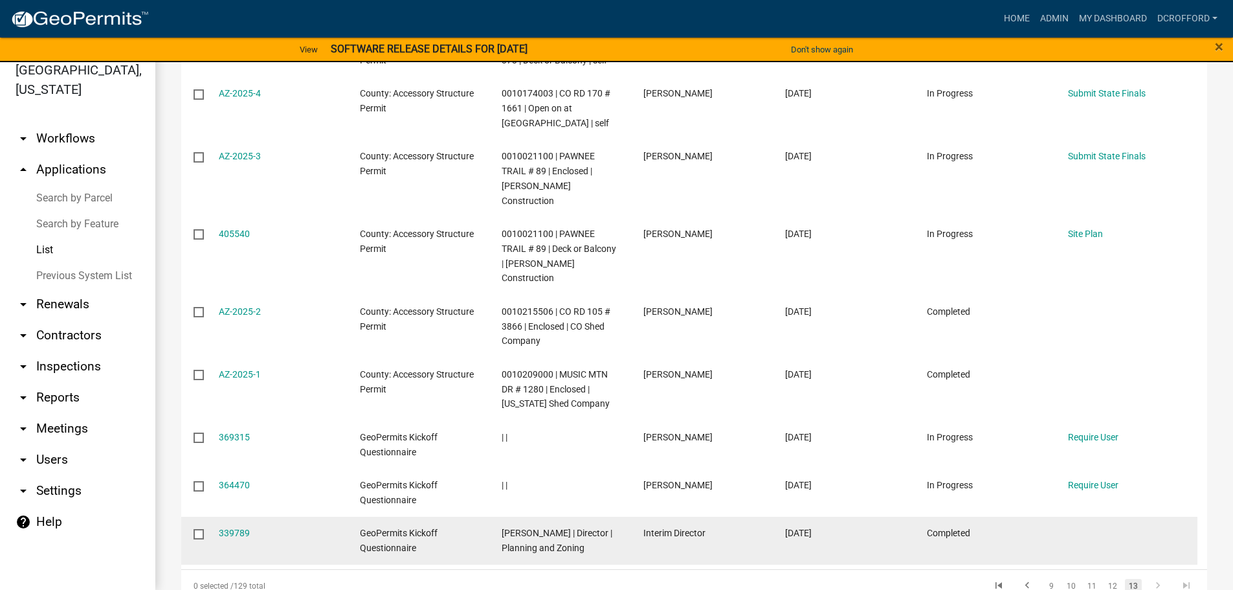
scroll to position [329, 0]
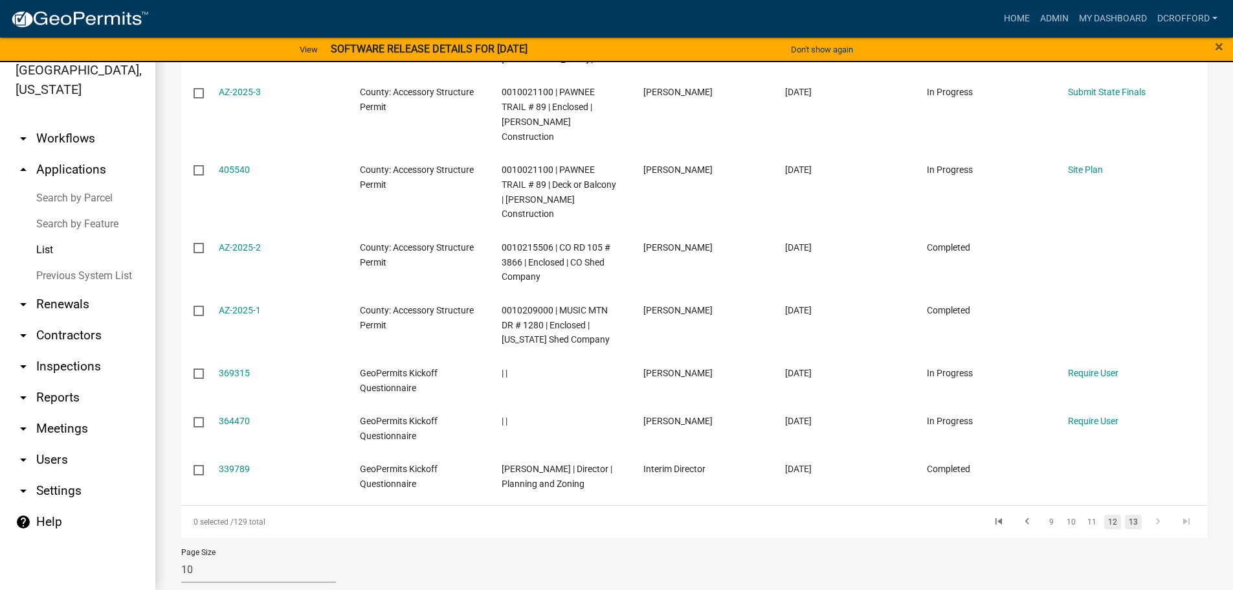
click at [1104, 515] on link "12" at bounding box center [1112, 522] width 17 height 14
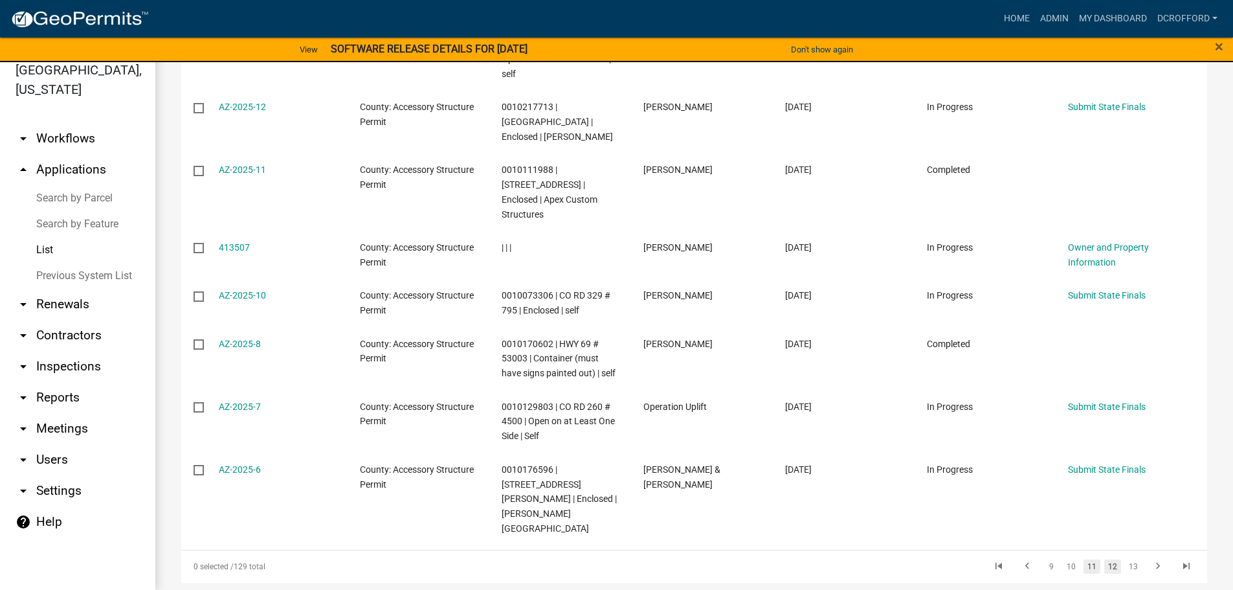
click at [1084, 559] on link "11" at bounding box center [1092, 566] width 17 height 14
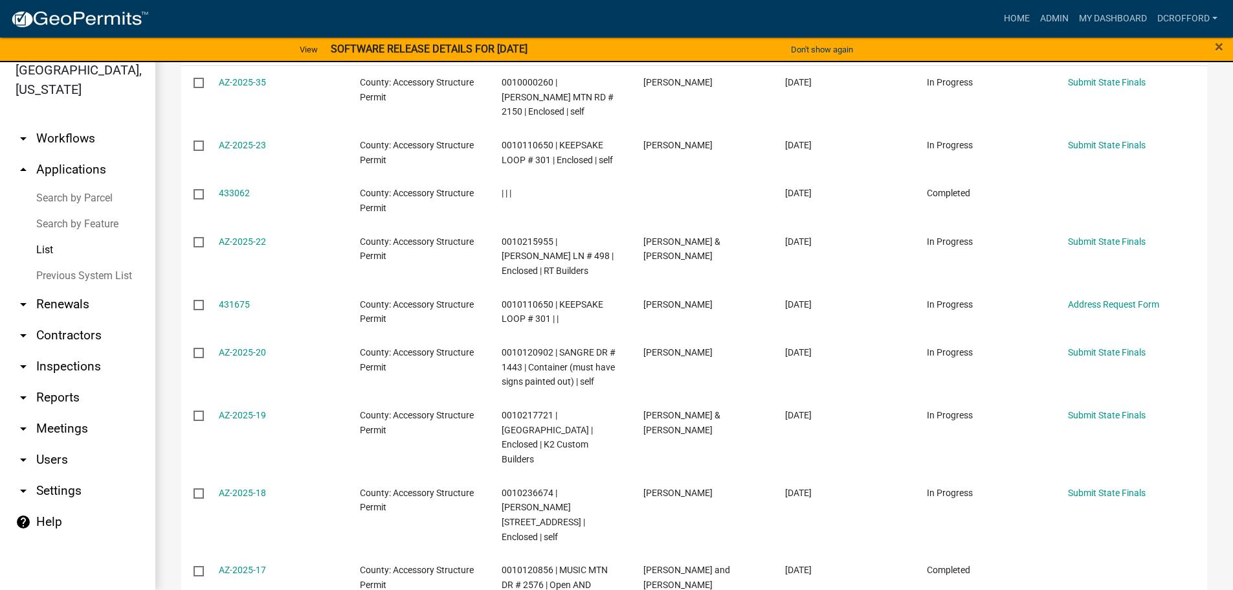
scroll to position [392, 0]
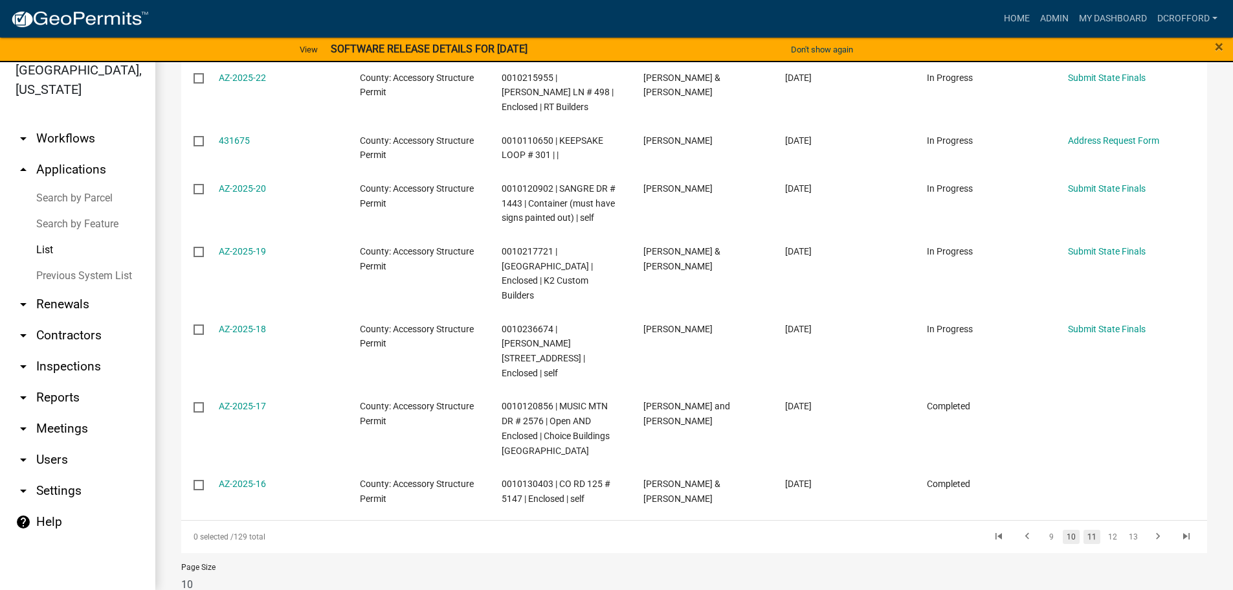
click at [1063, 530] on link "10" at bounding box center [1071, 537] width 17 height 14
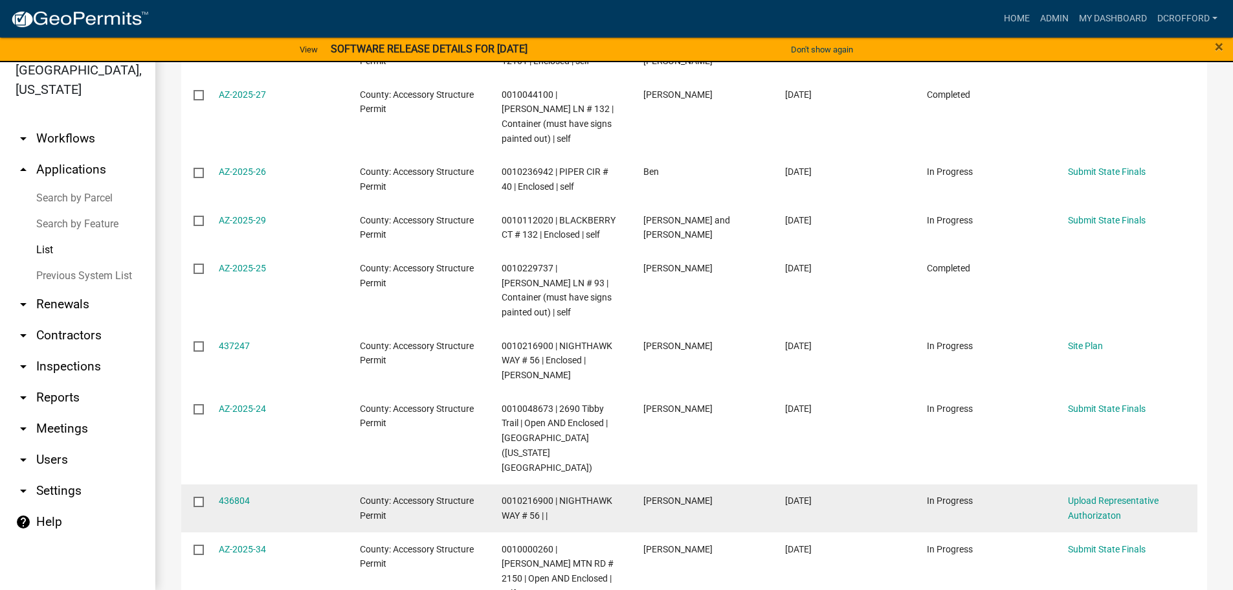
scroll to position [392, 0]
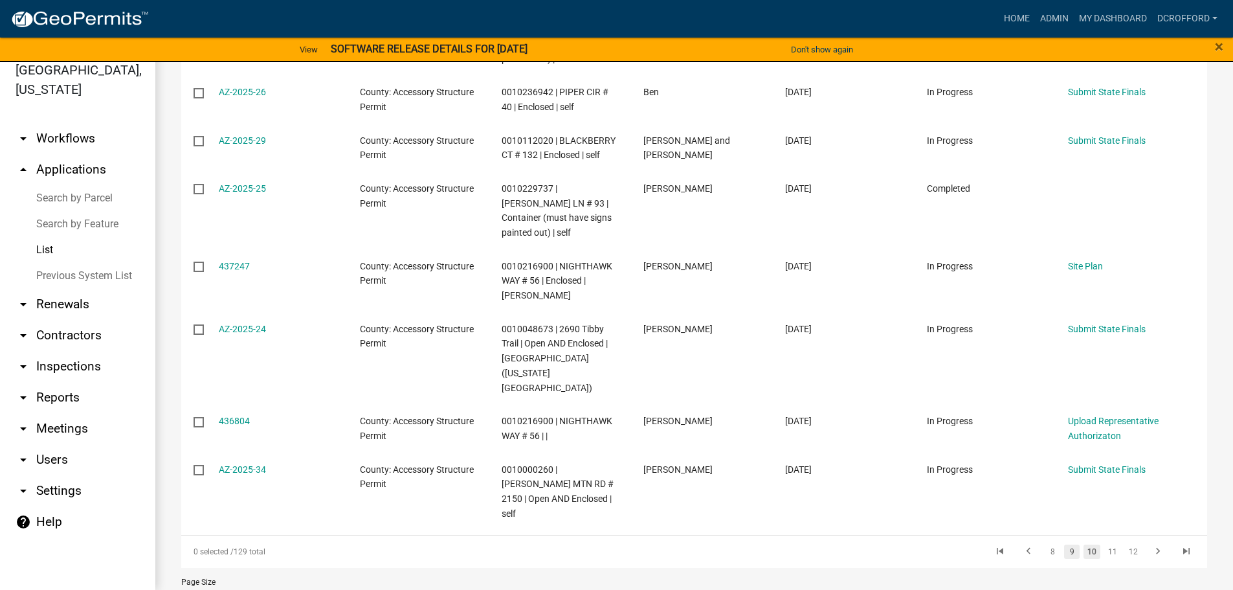
click at [1064, 544] on link "9" at bounding box center [1072, 551] width 16 height 14
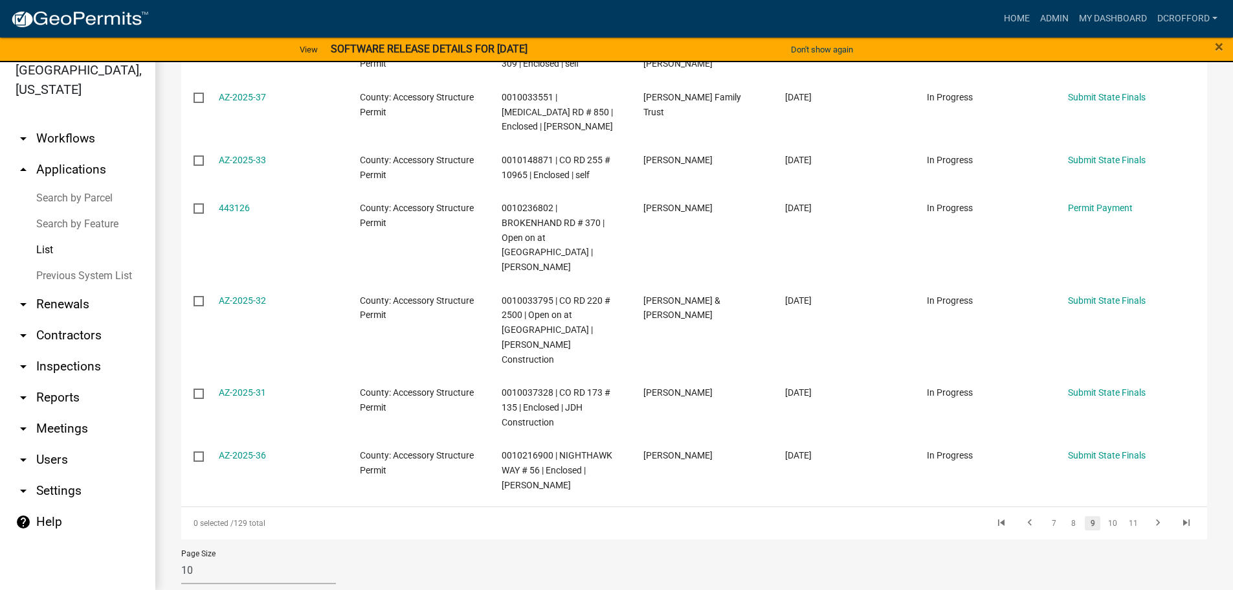
scroll to position [421, 0]
click at [1066, 515] on link "8" at bounding box center [1074, 522] width 16 height 14
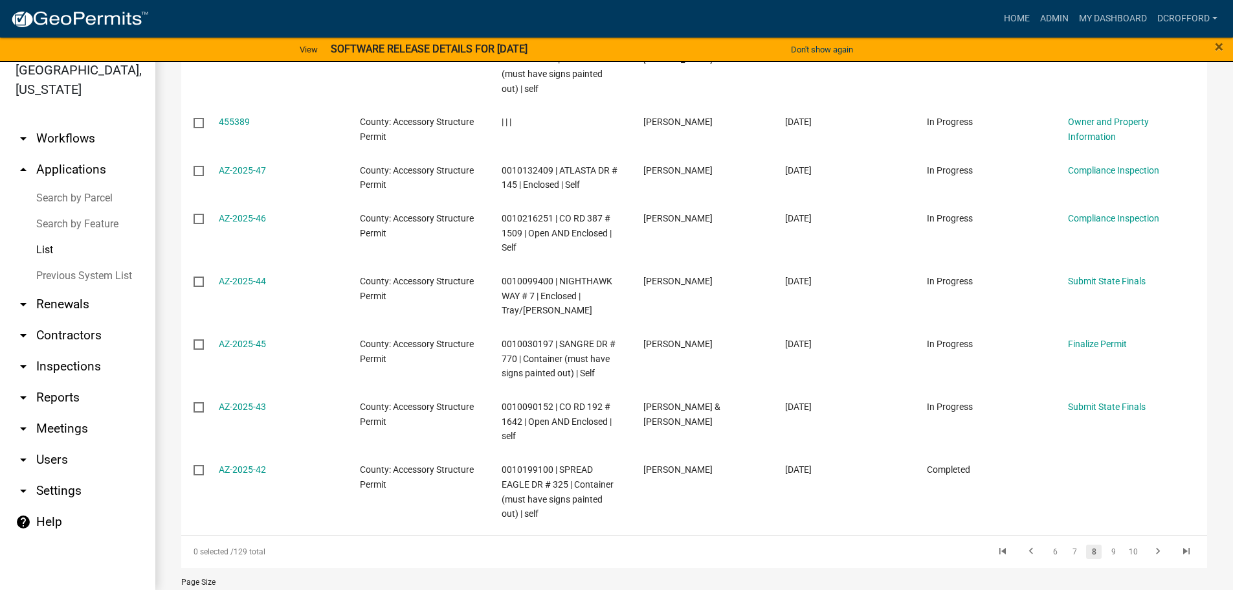
scroll to position [465, 0]
